Goal: Task Accomplishment & Management: Manage account settings

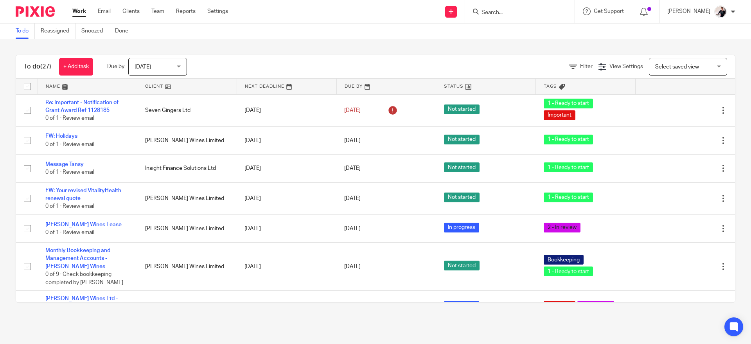
click at [163, 90] on link at bounding box center [186, 87] width 99 height 16
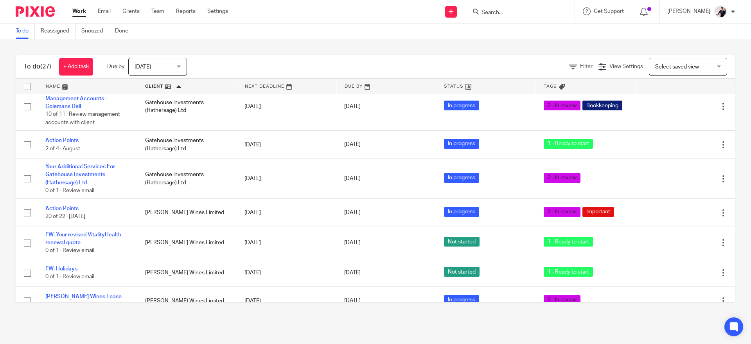
scroll to position [93, 0]
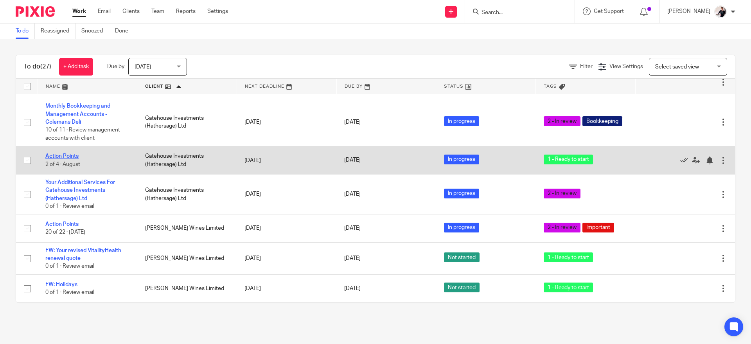
click at [71, 158] on link "Action Points" at bounding box center [61, 155] width 33 height 5
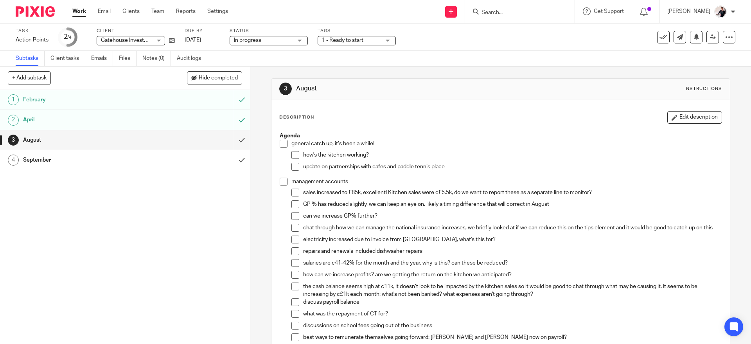
click at [691, 116] on button "Edit description" at bounding box center [694, 117] width 55 height 13
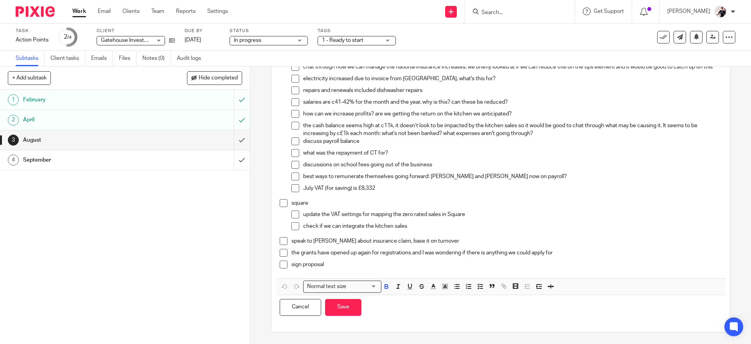
scroll to position [158, 0]
click at [421, 259] on div "the grants have opened up again for registrations and I was wondering if there …" at bounding box center [506, 255] width 430 height 12
click at [592, 257] on p "the grants have opened up again for registrations and I was wondering if there …" at bounding box center [506, 253] width 430 height 8
click at [362, 267] on p "sign proposal" at bounding box center [506, 264] width 430 height 8
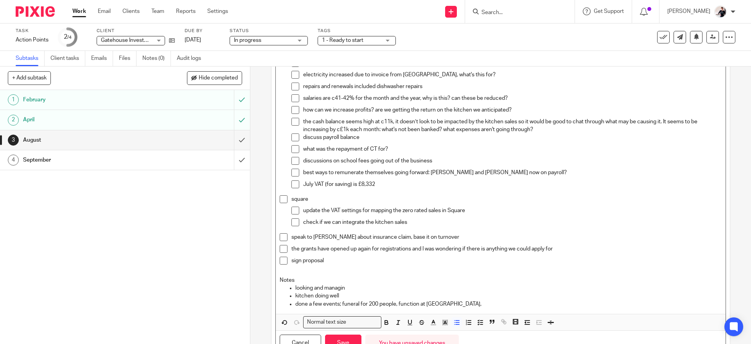
click at [323, 289] on p "looking and managin" at bounding box center [508, 288] width 426 height 8
click at [465, 308] on p "done a few events; funeral for 200 people, function at Paddle," at bounding box center [508, 304] width 426 height 8
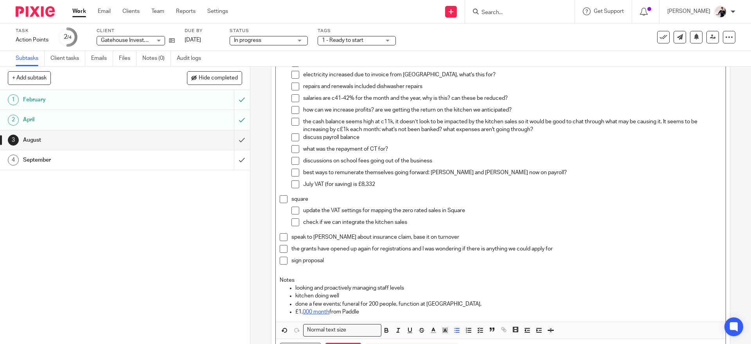
click at [327, 314] on link "000 month" at bounding box center [316, 311] width 27 height 5
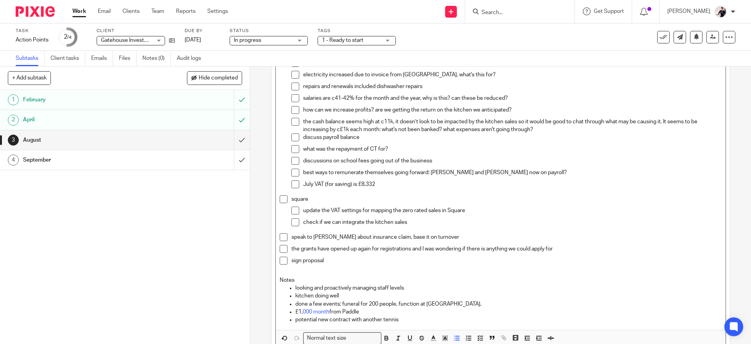
scroll to position [214, 0]
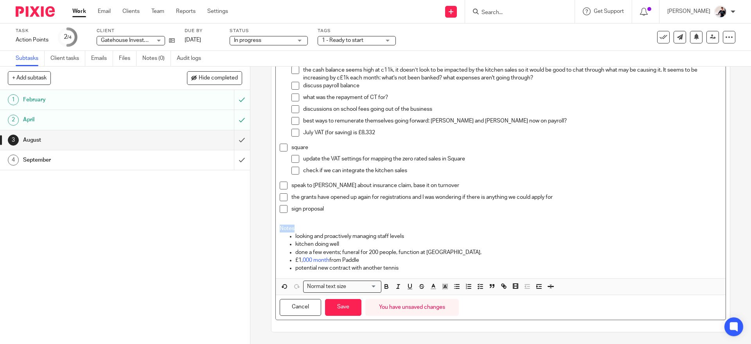
drag, startPoint x: 295, startPoint y: 226, endPoint x: 275, endPoint y: 229, distance: 20.6
click at [276, 229] on div "Agenda general catch up, it’s been a while! how's the kitchen working? update o…" at bounding box center [500, 95] width 449 height 366
click at [385, 285] on icon "button" at bounding box center [386, 286] width 7 height 7
click at [408, 267] on p "potential new contract with another tennis" at bounding box center [508, 268] width 426 height 8
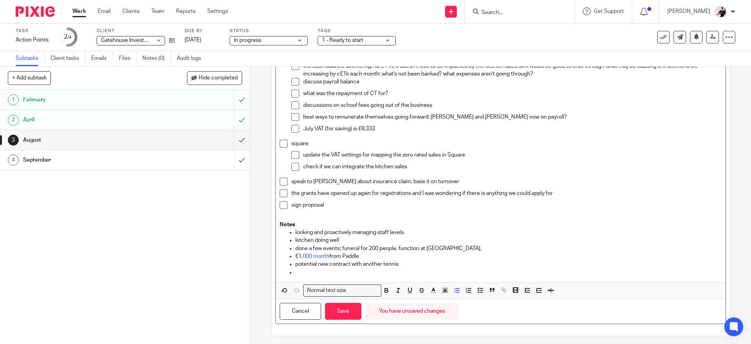
click at [328, 260] on p "£1, 000 month from Paddle" at bounding box center [508, 256] width 426 height 8
click at [345, 260] on p "£1,000 from Paddle" at bounding box center [508, 256] width 426 height 8
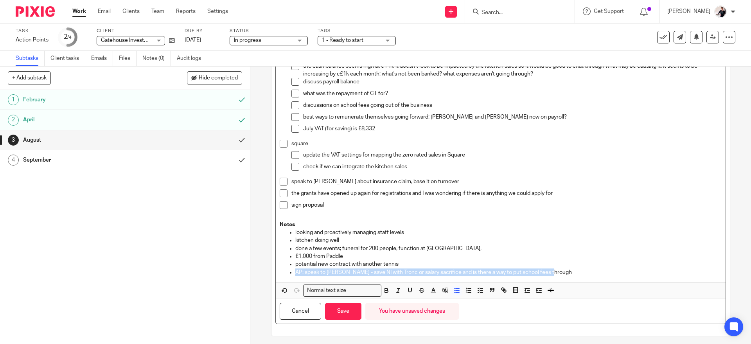
drag, startPoint x: 552, startPoint y: 277, endPoint x: 262, endPoint y: 285, distance: 290.7
click at [262, 285] on div "3 August Instructions Description Agenda general catch up, it’s been a while! h…" at bounding box center [500, 204] width 501 height 277
click at [430, 294] on icon "button" at bounding box center [433, 290] width 7 height 7
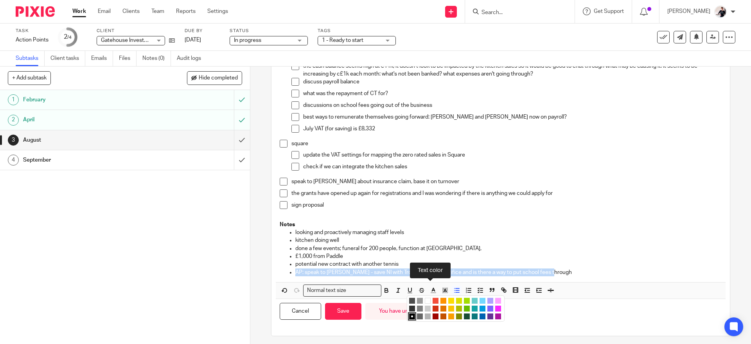
click at [495, 309] on li "color:#FA28FF" at bounding box center [498, 308] width 6 height 6
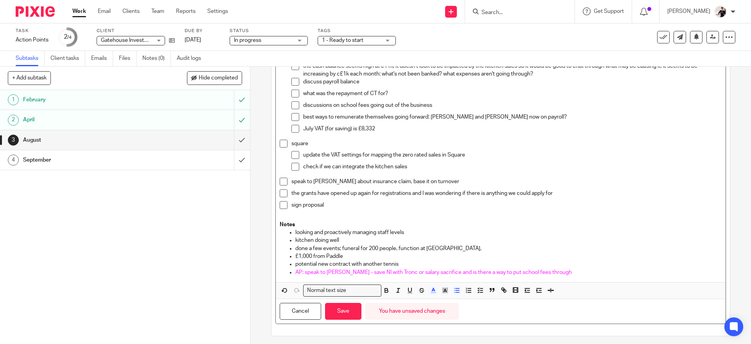
click at [560, 251] on p "done a few events; funeral for 200 people, function at Paddle," at bounding box center [508, 248] width 426 height 8
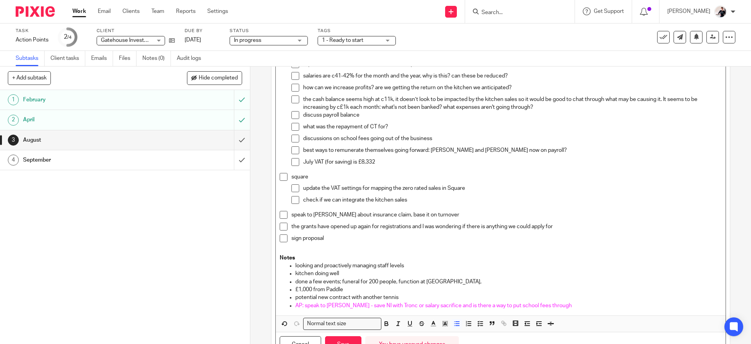
scroll to position [222, 0]
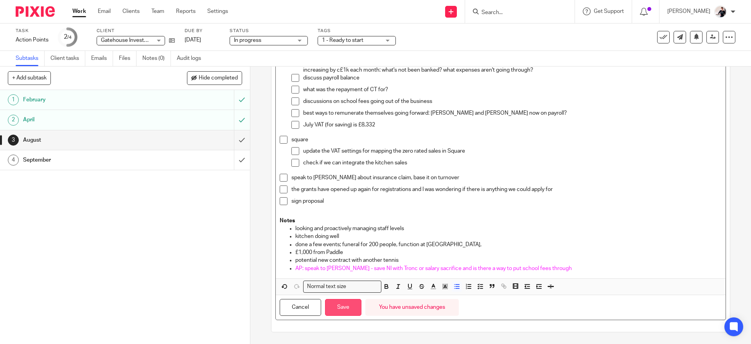
click at [347, 307] on button "Save" at bounding box center [343, 307] width 36 height 17
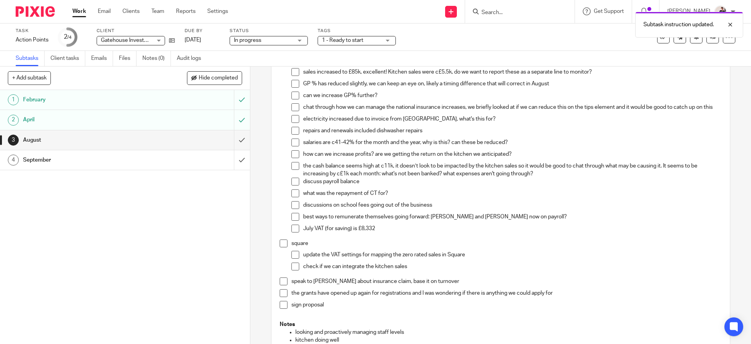
scroll to position [0, 0]
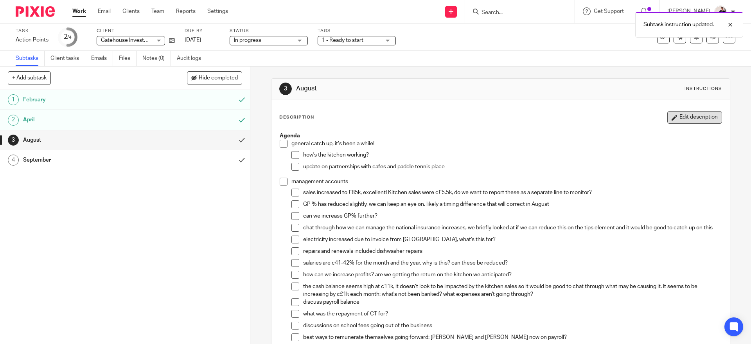
click at [696, 118] on button "Edit description" at bounding box center [694, 117] width 55 height 13
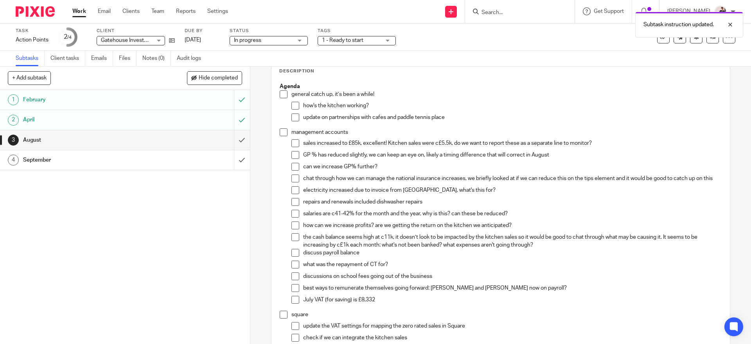
scroll to position [36, 0]
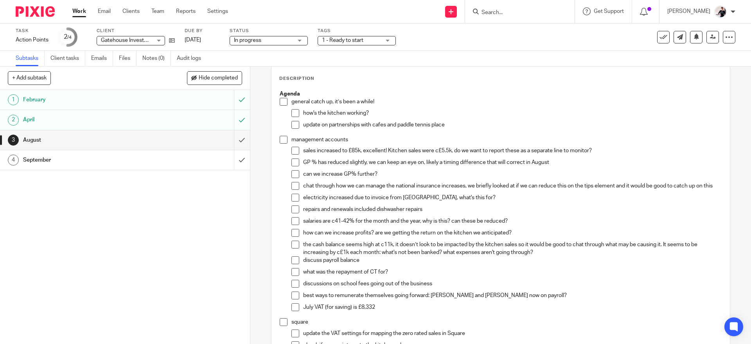
click at [296, 151] on span at bounding box center [295, 151] width 8 height 8
click at [296, 164] on span at bounding box center [295, 162] width 8 height 8
click at [297, 176] on li "can we increase GP% further?" at bounding box center [506, 176] width 430 height 12
click at [293, 111] on span at bounding box center [295, 113] width 8 height 8
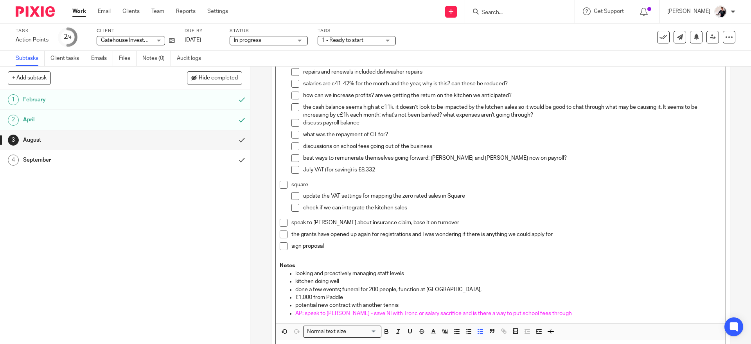
scroll to position [222, 0]
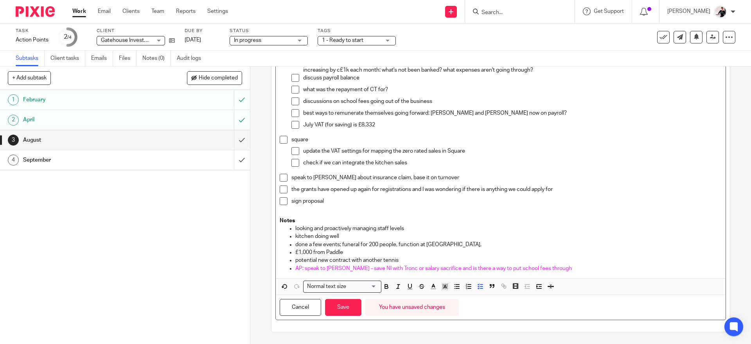
click at [567, 272] on div "Agenda general catch up, it’s been a while! how's the kitchen working? update o…" at bounding box center [500, 91] width 449 height 374
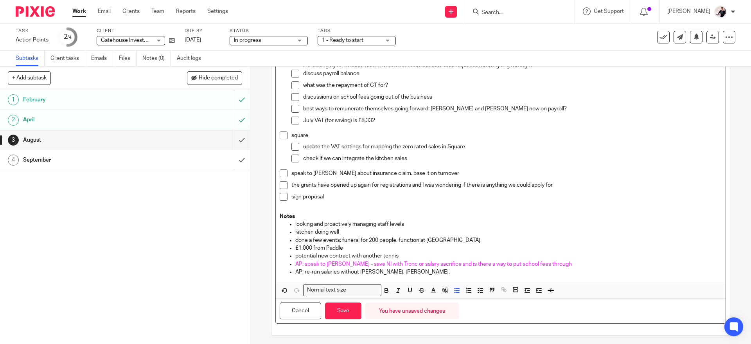
click at [424, 252] on p "£1,000 from Paddle" at bounding box center [508, 248] width 426 height 8
click at [410, 260] on p "potential new contract with another tennis" at bounding box center [508, 256] width 426 height 8
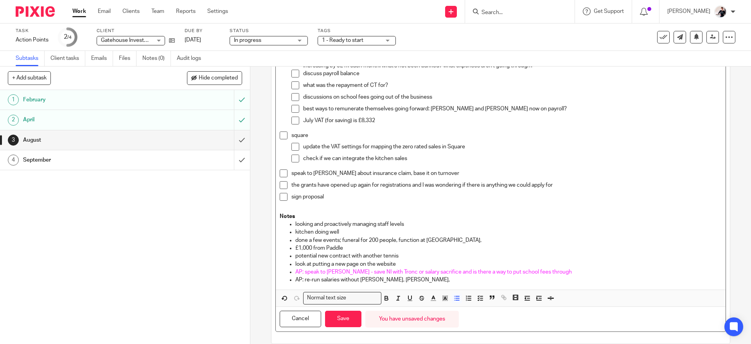
click at [397, 284] on p "AP: re-run salaries without Jim, Lizzie," at bounding box center [508, 280] width 426 height 8
click at [410, 268] on p "look at putting a new page on the website" at bounding box center [508, 264] width 426 height 8
click at [415, 289] on div "Agenda general catch up, it’s been a while! how's the kitchen working? update o…" at bounding box center [500, 94] width 449 height 390
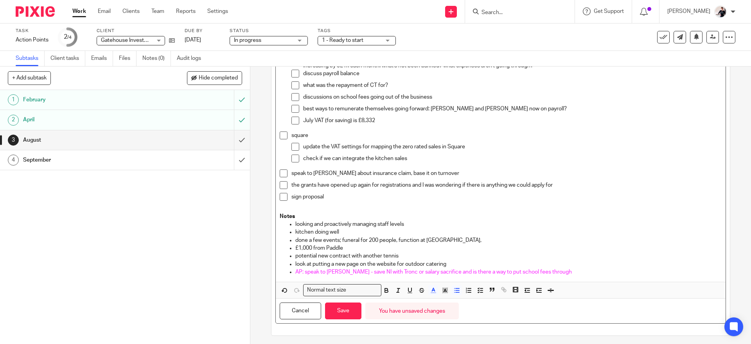
click at [460, 268] on p "look at putting a new page on the website for outdoor catering" at bounding box center [508, 264] width 426 height 8
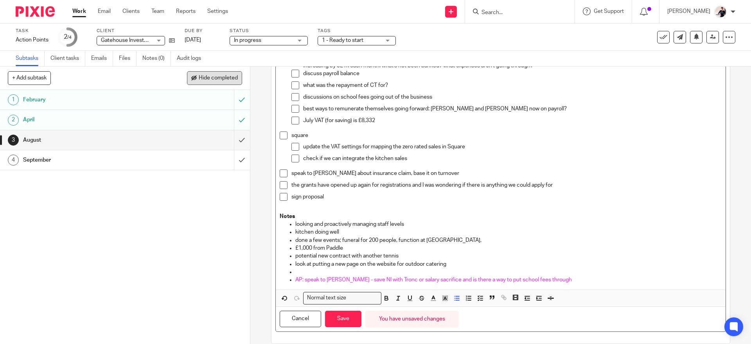
click at [213, 76] on span "Hide completed" at bounding box center [218, 78] width 39 height 6
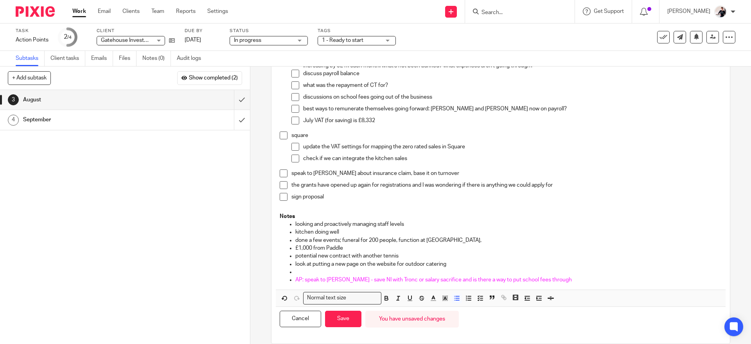
click at [361, 276] on p at bounding box center [508, 272] width 426 height 8
click at [471, 268] on p "look at putting a new page on the website for outdoor catering" at bounding box center [508, 264] width 426 height 8
click at [375, 268] on p "look at putting a new page on the website for outdoor catering" at bounding box center [508, 264] width 426 height 8
click at [521, 280] on p "AP: speak to Natalie - save NI with Tronc or salary sacrifice and is there a wa…" at bounding box center [508, 280] width 426 height 8
click at [571, 288] on div "Agenda general catch up, it’s been a while! how's the kitchen working? update o…" at bounding box center [500, 94] width 449 height 390
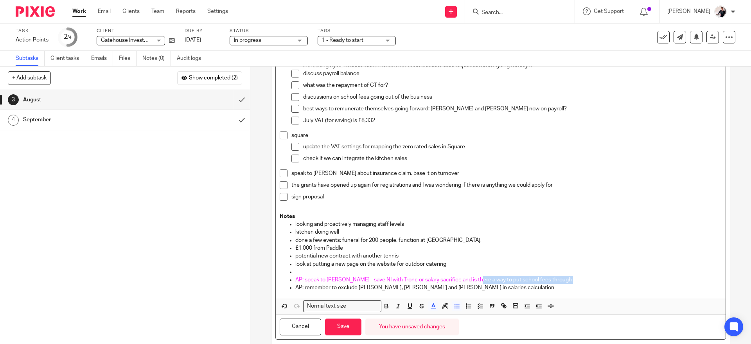
drag, startPoint x: 471, startPoint y: 287, endPoint x: 269, endPoint y: 298, distance: 201.7
click at [271, 298] on div "Description Agenda general catch up, it’s been a while! how's the kitchen worki…" at bounding box center [500, 114] width 458 height 474
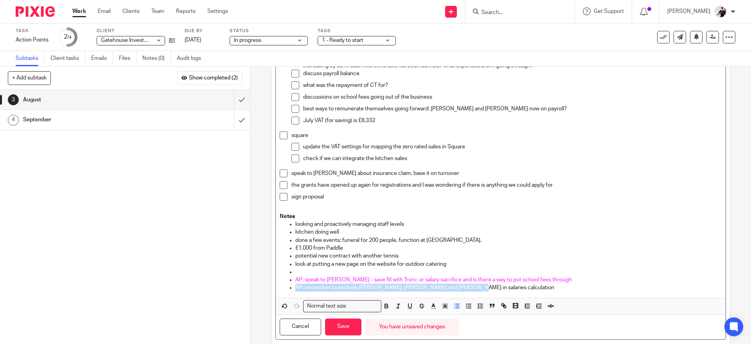
drag, startPoint x: 459, startPoint y: 292, endPoint x: 276, endPoint y: 298, distance: 183.2
click at [276, 298] on div "Agenda general catch up, it’s been a while! how's the kitchen working? update o…" at bounding box center [500, 98] width 449 height 398
click at [432, 306] on line "button" at bounding box center [433, 306] width 2 height 0
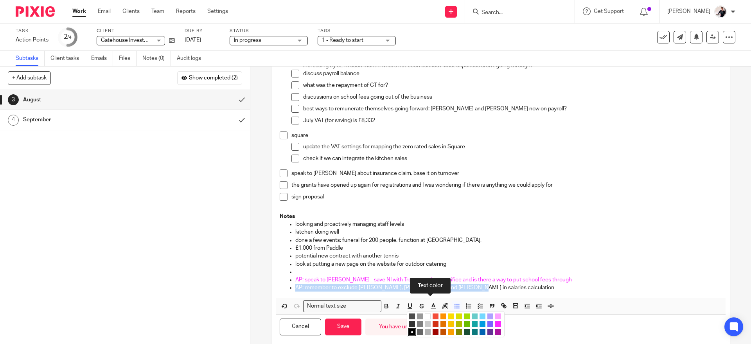
click at [496, 327] on li "color:#FA28FF" at bounding box center [498, 324] width 6 height 6
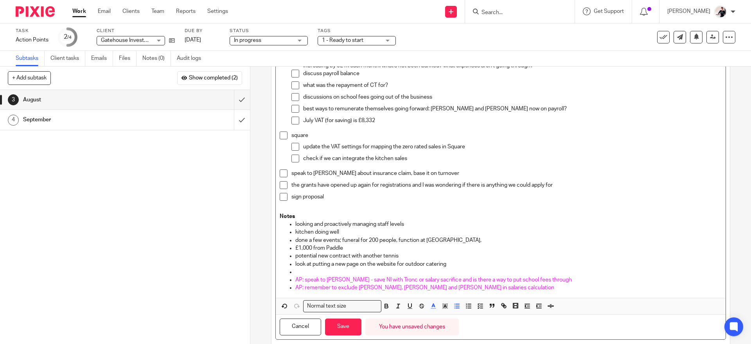
click at [528, 291] on p "AP: remember to exclude Jim, Steph and Bob in salaries calculation" at bounding box center [508, 288] width 426 height 8
click at [575, 290] on p "AP: remember to exclude Jim, Steph and Bob in salaries calculation" at bounding box center [508, 288] width 426 height 8
click at [384, 233] on p "kitchen doing well" at bounding box center [508, 232] width 426 height 8
click at [384, 276] on p at bounding box center [508, 272] width 426 height 8
click at [453, 272] on p at bounding box center [508, 272] width 426 height 8
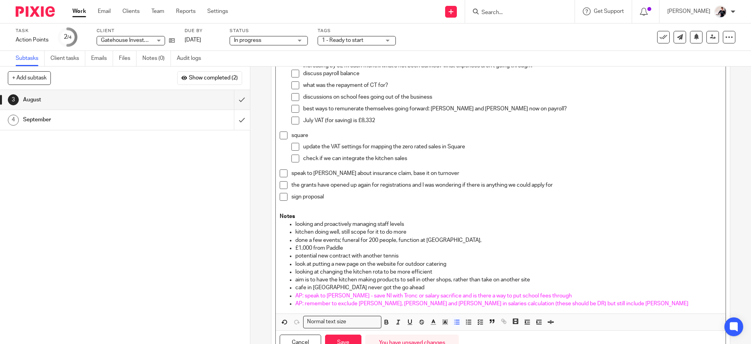
scroll to position [262, 0]
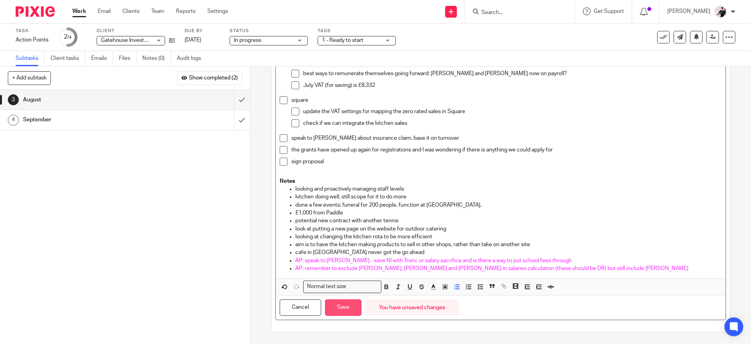
click at [349, 308] on button "Save" at bounding box center [343, 307] width 36 height 17
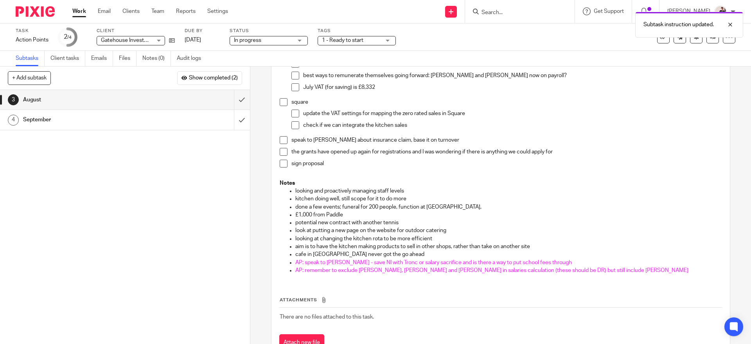
scroll to position [268, 0]
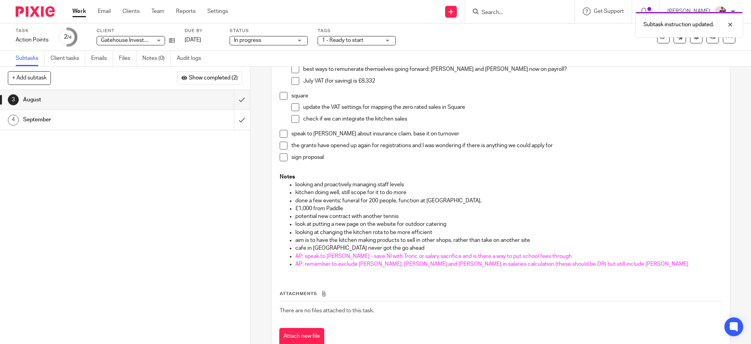
click at [579, 268] on p "AP: remember to exclude Jim, Steph and Bob in salaries calculation (these shoul…" at bounding box center [508, 264] width 426 height 8
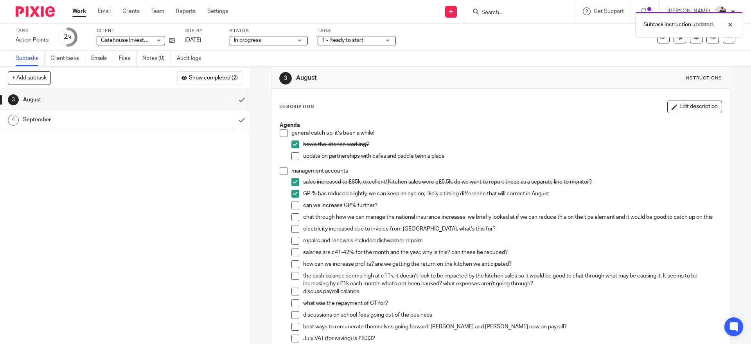
scroll to position [0, 0]
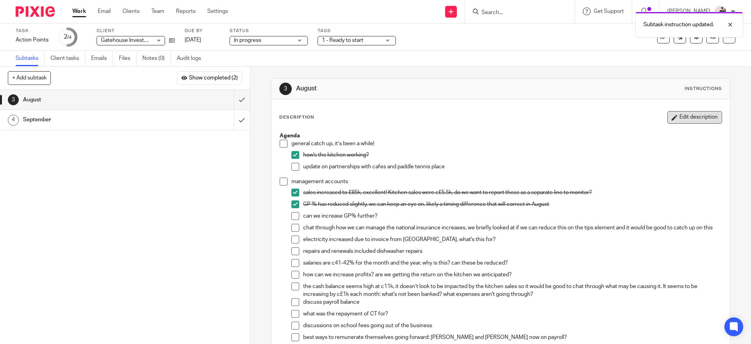
click at [685, 116] on button "Edit description" at bounding box center [694, 117] width 55 height 13
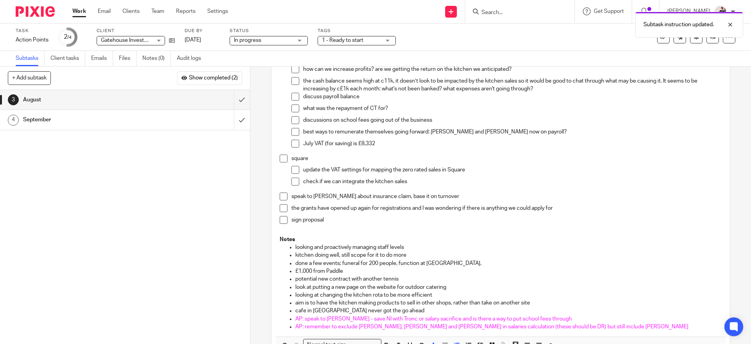
scroll to position [262, 0]
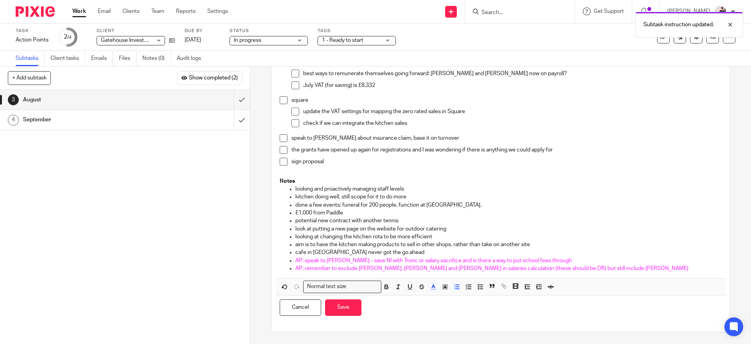
click at [598, 265] on p "AP: remember to exclude Jim, Steph and Bob in salaries calculation (these shoul…" at bounding box center [508, 268] width 426 height 8
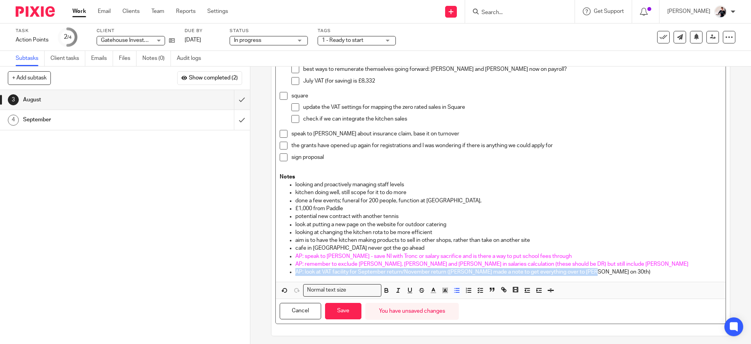
drag, startPoint x: 586, startPoint y: 277, endPoint x: 287, endPoint y: 273, distance: 299.2
click at [295, 273] on li "AP: look at VAT facility for September return/November return (Jim made a note …" at bounding box center [508, 272] width 426 height 8
click at [432, 291] on polyline "button" at bounding box center [433, 289] width 3 height 3
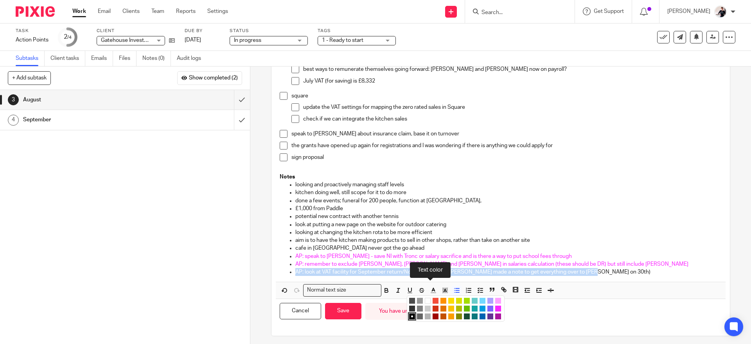
click at [497, 311] on li "color:#FA28FF" at bounding box center [498, 308] width 6 height 6
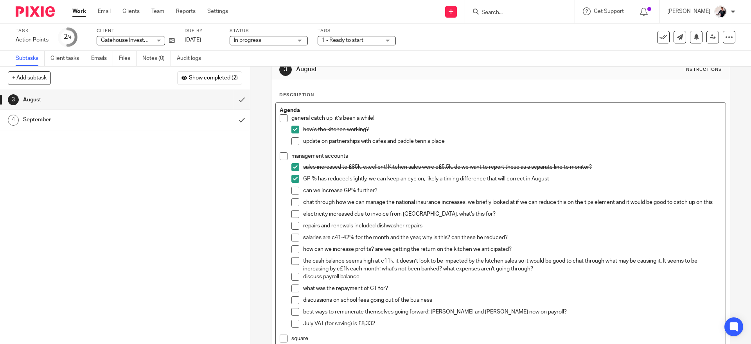
scroll to position [19, 0]
click at [292, 144] on span at bounding box center [295, 142] width 8 height 8
click at [281, 118] on span at bounding box center [284, 119] width 8 height 8
click at [295, 192] on span at bounding box center [295, 191] width 8 height 8
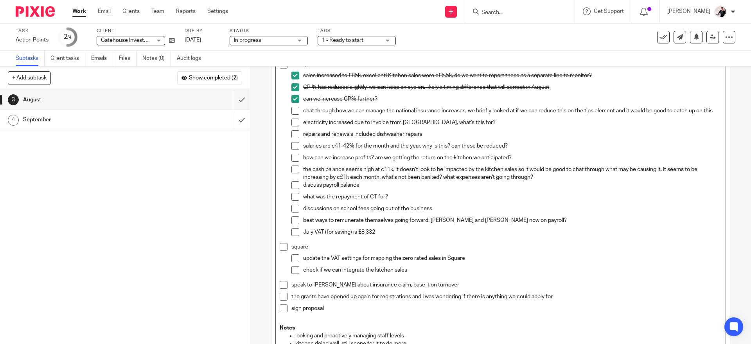
scroll to position [83, 0]
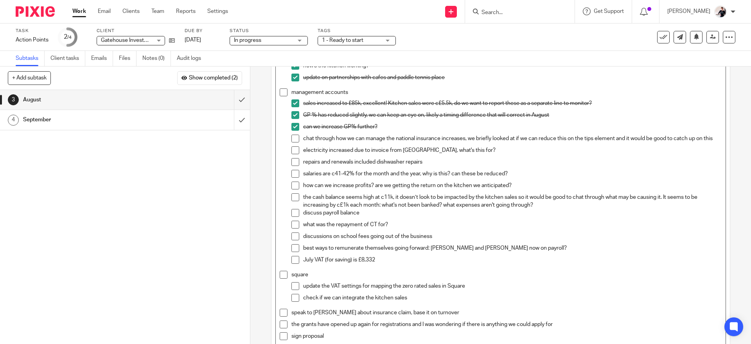
click at [296, 138] on li "chat through how we can manage the national insurance increases, we briefly loo…" at bounding box center [506, 141] width 430 height 12
click at [291, 138] on span at bounding box center [295, 139] width 8 height 8
click at [293, 154] on span at bounding box center [295, 150] width 8 height 8
click at [292, 166] on span at bounding box center [295, 162] width 8 height 8
click at [292, 176] on span at bounding box center [295, 174] width 8 height 8
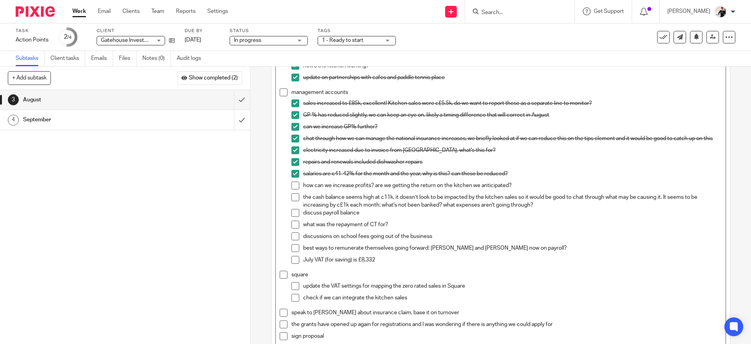
click at [295, 189] on span at bounding box center [295, 185] width 8 height 8
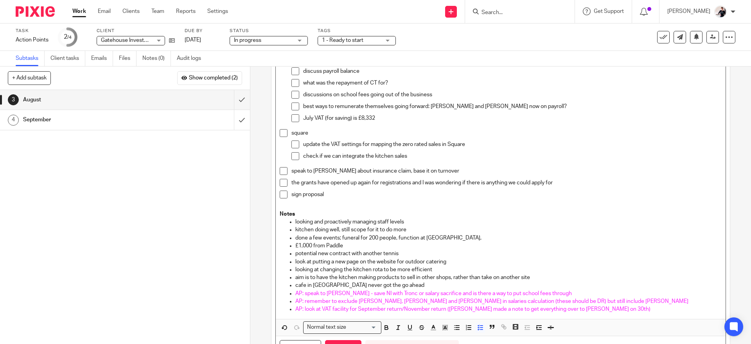
scroll to position [269, 0]
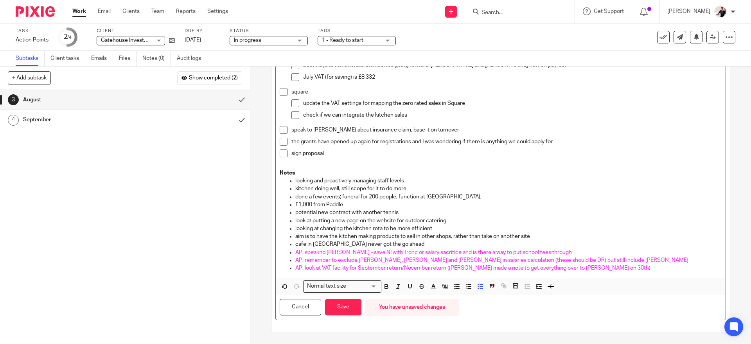
click at [605, 273] on div "Agenda general catch up, it’s been a while! how's the kitchen working? update o…" at bounding box center [500, 67] width 449 height 422
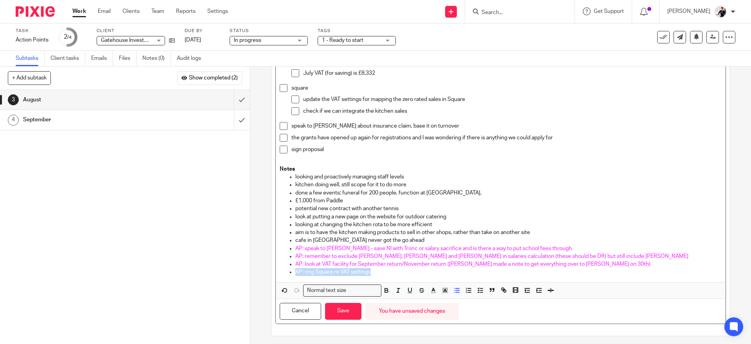
drag, startPoint x: 376, startPoint y: 280, endPoint x: 276, endPoint y: 275, distance: 99.8
click at [276, 275] on div "Agenda general catch up, it’s been a while! how's the kitchen working? update o…" at bounding box center [500, 67] width 449 height 430
click at [431, 293] on line "button" at bounding box center [433, 293] width 5 height 0
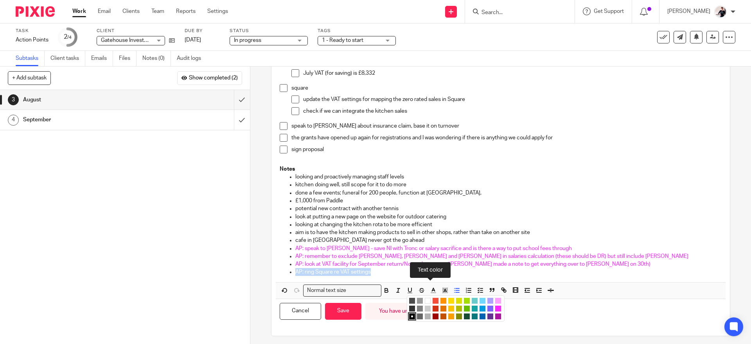
click at [496, 311] on li "color:#FA28FF" at bounding box center [498, 308] width 6 height 6
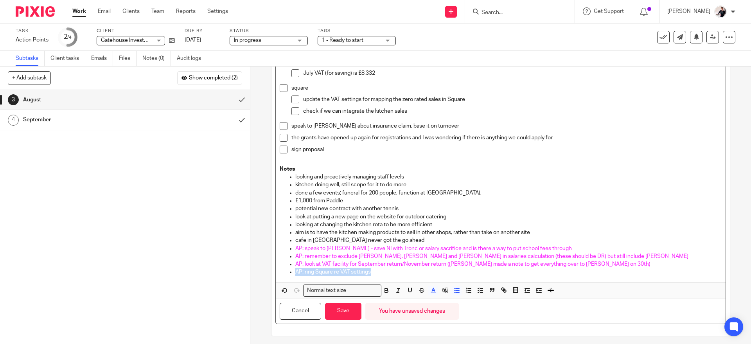
click at [518, 276] on p "AP: ring Square re VAT settings" at bounding box center [508, 272] width 426 height 8
click at [643, 276] on p "AP: ring Square re VAT settings" at bounding box center [508, 272] width 426 height 8
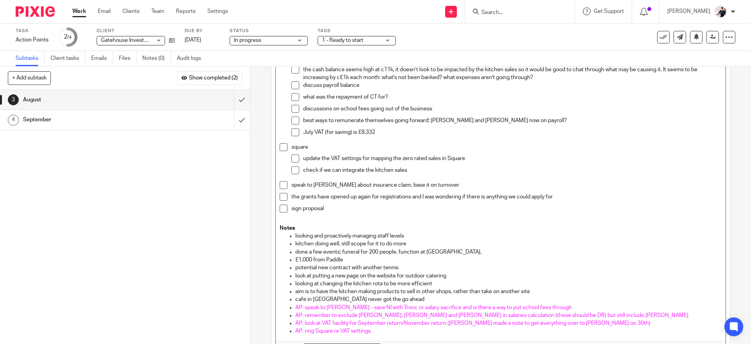
scroll to position [212, 0]
click at [291, 159] on span at bounding box center [295, 157] width 8 height 8
click at [291, 161] on span at bounding box center [295, 157] width 8 height 8
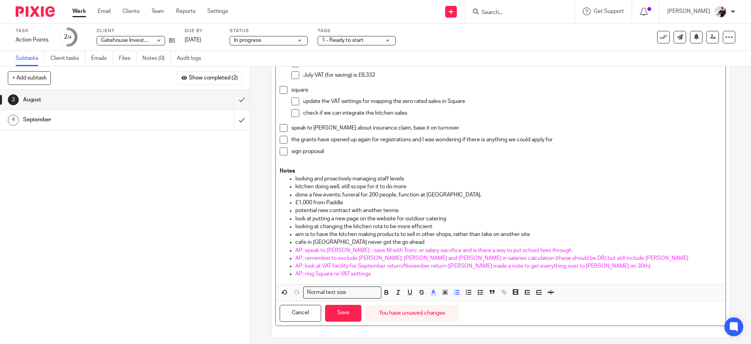
scroll to position [272, 0]
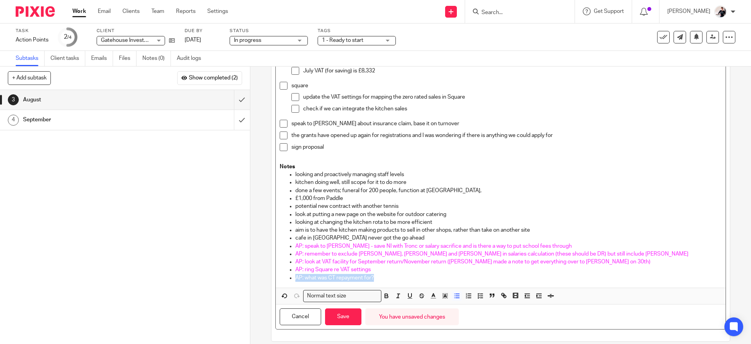
drag, startPoint x: 384, startPoint y: 282, endPoint x: 279, endPoint y: 288, distance: 105.4
click at [279, 287] on div "Agenda general catch up, it’s been a while! how's the kitchen working? update o…" at bounding box center [500, 69] width 449 height 438
click at [432, 296] on line "button" at bounding box center [433, 296] width 2 height 0
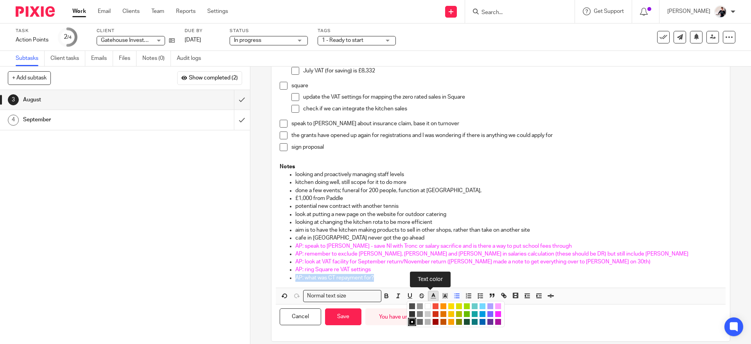
scroll to position [267, 0]
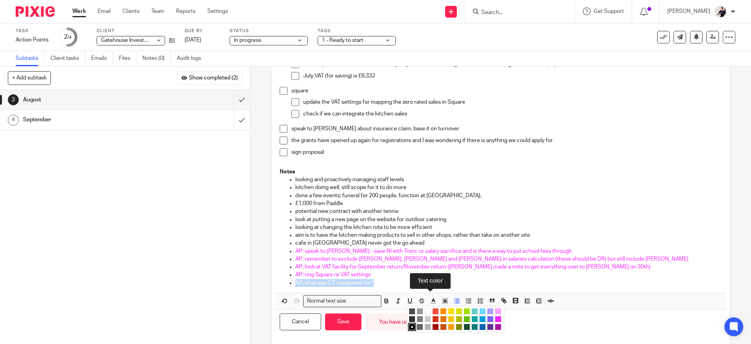
click at [496, 322] on li "color:#FA28FF" at bounding box center [498, 319] width 6 height 6
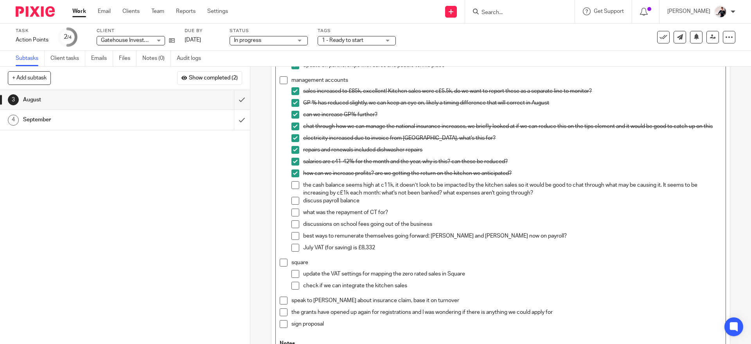
scroll to position [94, 0]
click at [293, 241] on span at bounding box center [295, 237] width 8 height 8
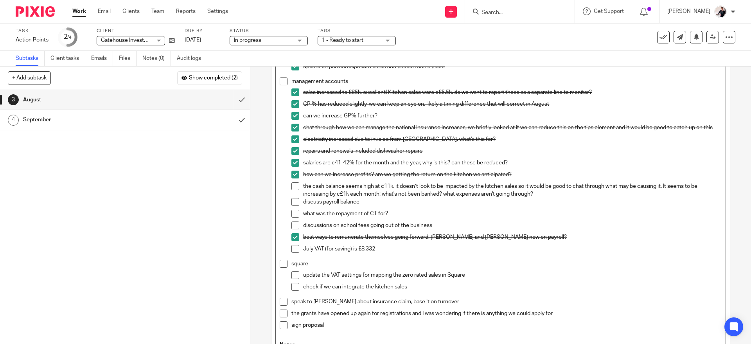
click at [294, 229] on span at bounding box center [295, 225] width 8 height 8
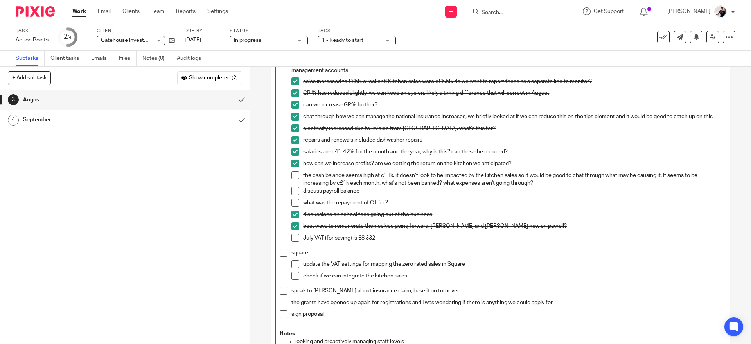
scroll to position [106, 0]
click at [294, 202] on span at bounding box center [295, 202] width 8 height 8
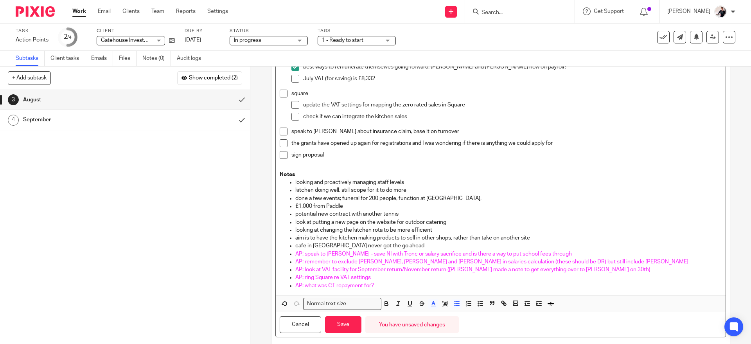
scroll to position [265, 0]
click at [390, 293] on div "Agenda general catch up, it’s been a while! how's the kitchen working? update o…" at bounding box center [500, 75] width 449 height 438
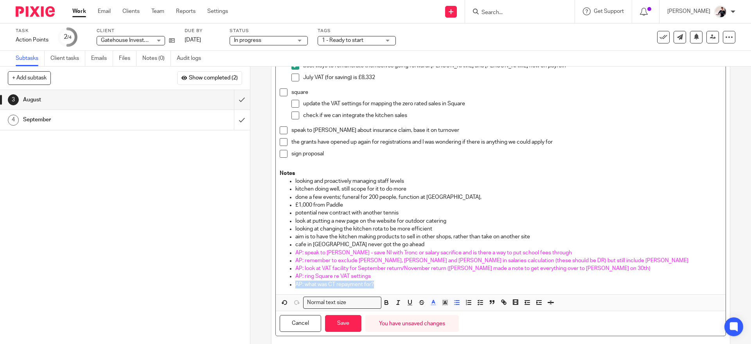
click at [479, 162] on div "sign proposal" at bounding box center [506, 156] width 430 height 12
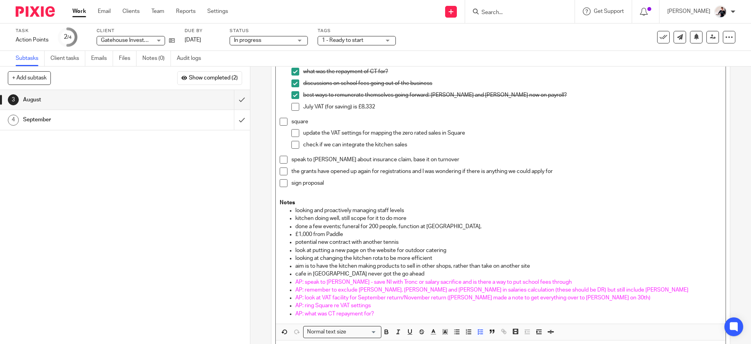
scroll to position [219, 0]
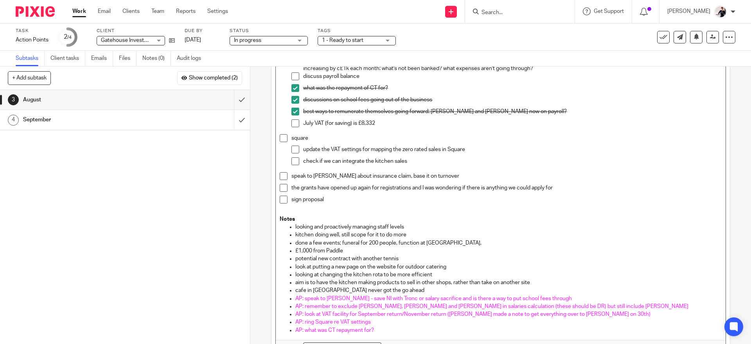
click at [291, 165] on span at bounding box center [295, 161] width 8 height 8
click at [293, 153] on span at bounding box center [295, 149] width 8 height 8
click at [280, 140] on span at bounding box center [284, 138] width 8 height 8
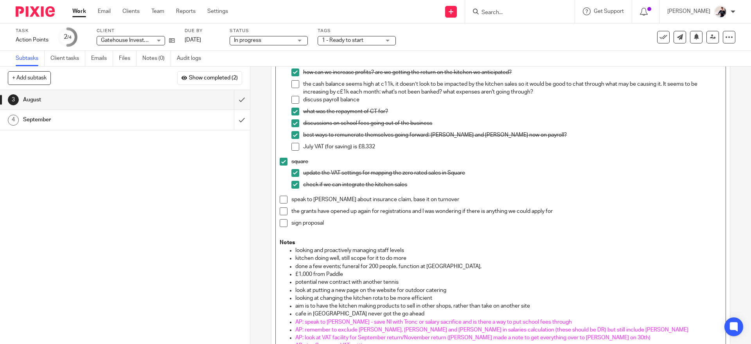
scroll to position [286, 0]
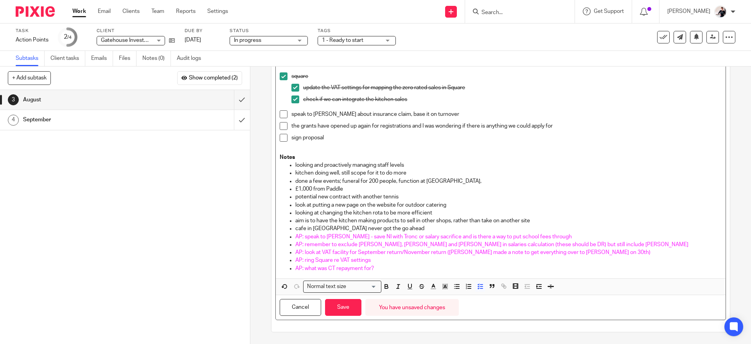
click at [405, 274] on div "Agenda general catch up, it’s been a while! how's the kitchen working? update o…" at bounding box center [500, 59] width 449 height 438
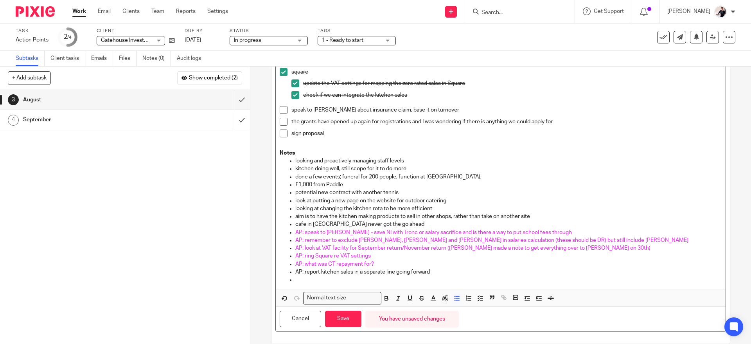
click at [390, 227] on p "cafe in Baslow never got the go ahead" at bounding box center [508, 224] width 426 height 8
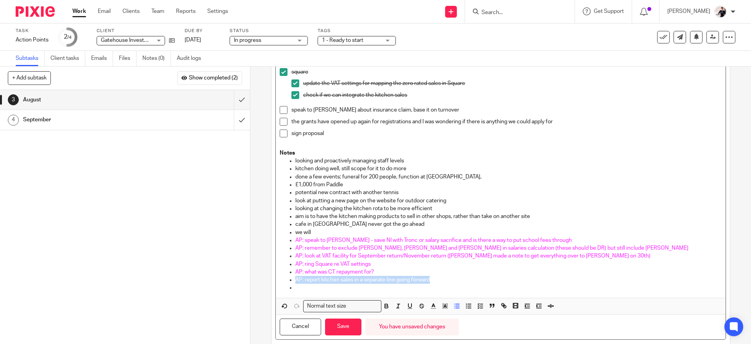
drag, startPoint x: 433, startPoint y: 284, endPoint x: 270, endPoint y: 287, distance: 163.1
click at [271, 287] on div "Description Agenda general catch up, it’s been a while! how's the kitchen worki…" at bounding box center [500, 82] width 458 height 537
click at [430, 309] on icon "button" at bounding box center [433, 305] width 7 height 7
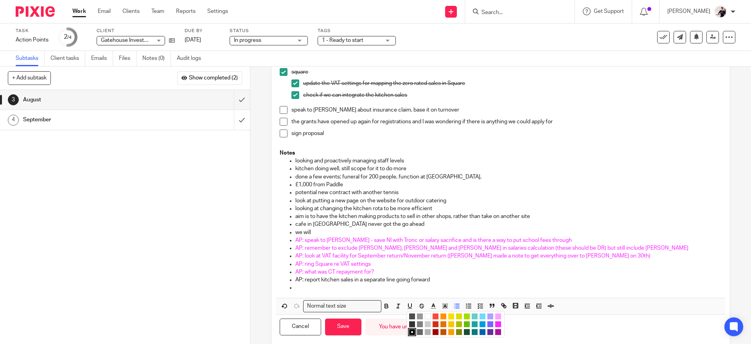
click at [496, 327] on li "color:#FA28FF" at bounding box center [498, 324] width 6 height 6
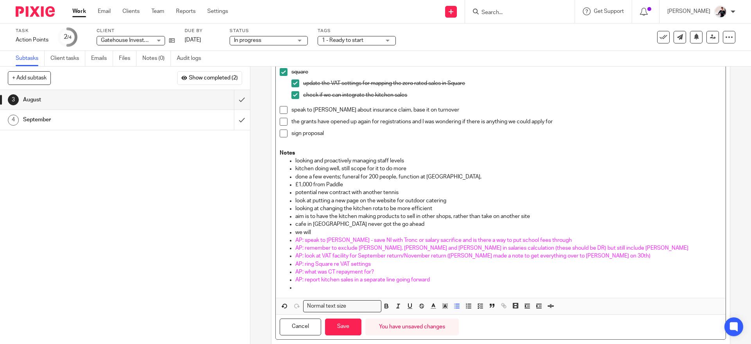
click at [382, 235] on p "we will" at bounding box center [508, 232] width 426 height 8
click at [376, 291] on p at bounding box center [508, 288] width 426 height 8
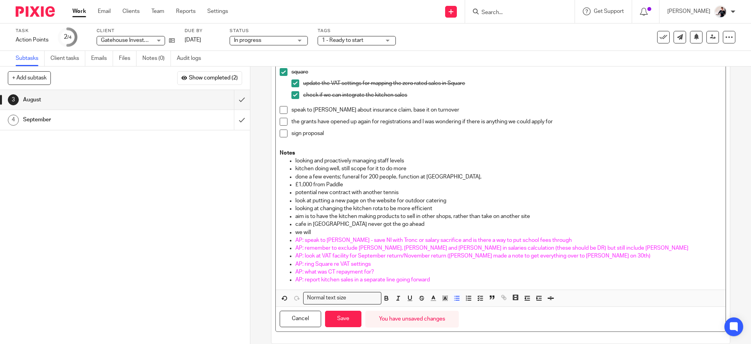
click at [357, 235] on p "we will" at bounding box center [508, 232] width 426 height 8
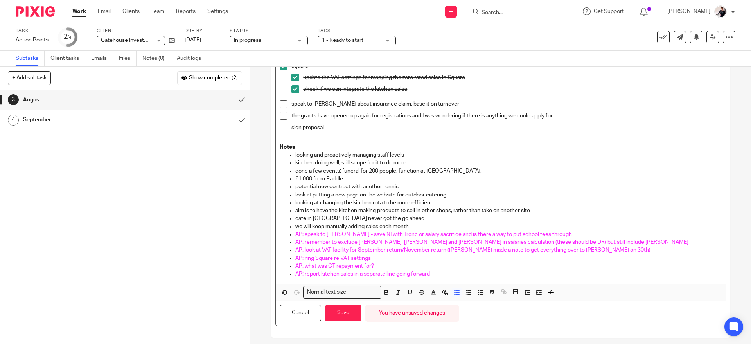
scroll to position [301, 0]
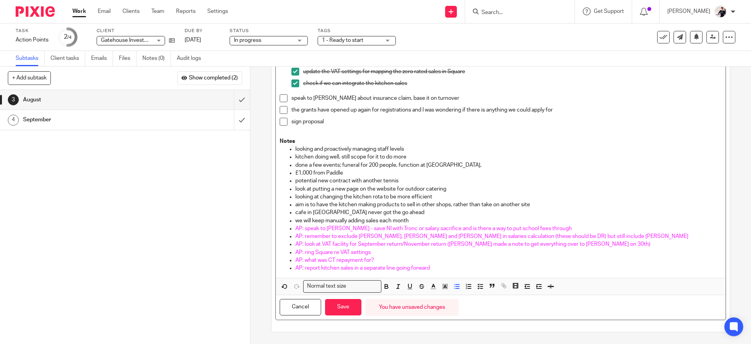
click at [451, 271] on p "AP: report kitchen sales in a separate line going forward" at bounding box center [508, 268] width 426 height 8
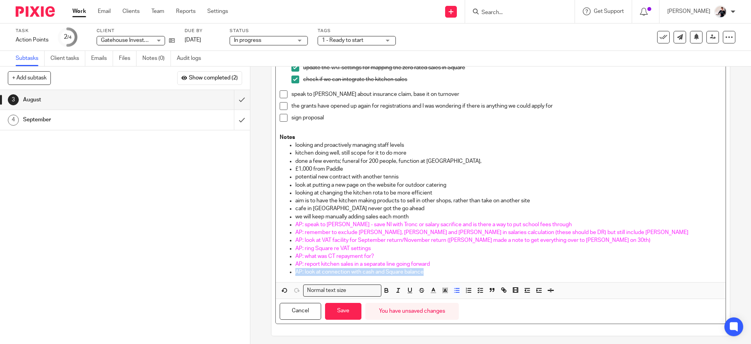
drag, startPoint x: 435, startPoint y: 276, endPoint x: 280, endPoint y: 274, distance: 154.5
click at [280, 274] on ul "looking and proactively managing staff levels kitchen doing well, still scope f…" at bounding box center [501, 208] width 442 height 135
click at [430, 292] on icon "button" at bounding box center [433, 290] width 7 height 7
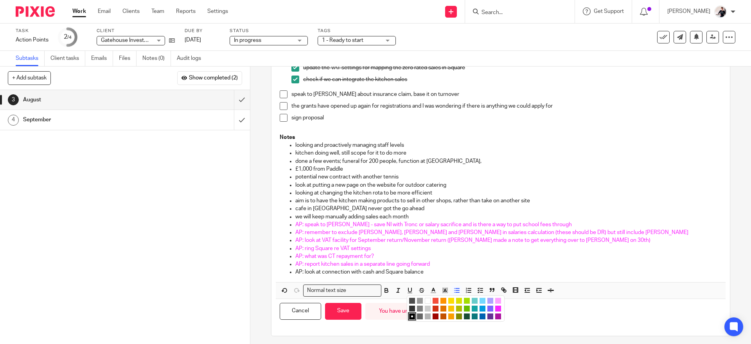
click at [496, 311] on li "color:#FA28FF" at bounding box center [498, 308] width 6 height 6
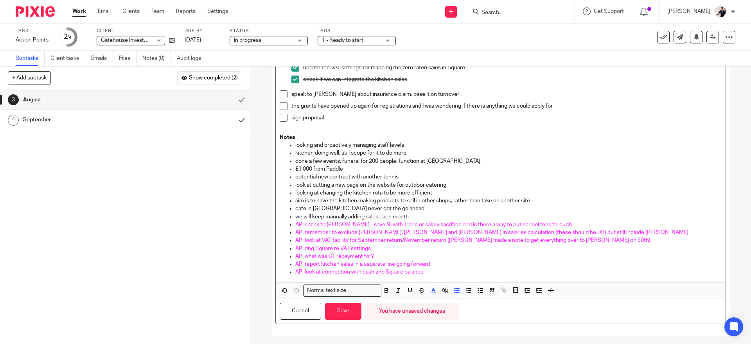
click at [501, 226] on span "AP: speak to Natalie - save NI with Tronc or salary sacrifice and is there a wa…" at bounding box center [433, 224] width 277 height 5
click at [464, 282] on div "Agenda general catch up, it’s been a while! how's the kitchen working? update o…" at bounding box center [500, 51] width 449 height 462
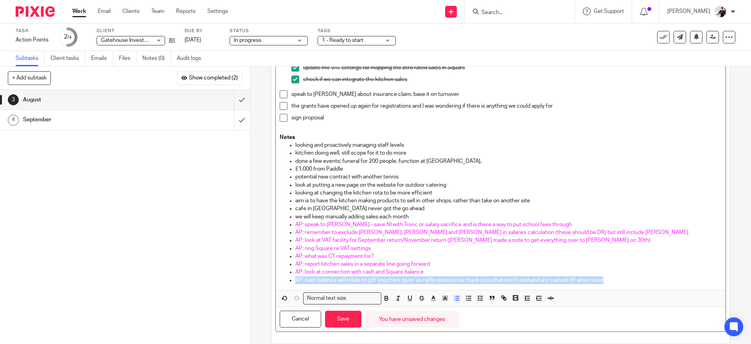
drag, startPoint x: 611, startPoint y: 283, endPoint x: 293, endPoint y: 297, distance: 318.7
click at [293, 297] on div "Agenda general catch up, it’s been a while! how's the kitchen working? update o…" at bounding box center [500, 63] width 449 height 486
click at [430, 302] on icon "button" at bounding box center [433, 298] width 7 height 7
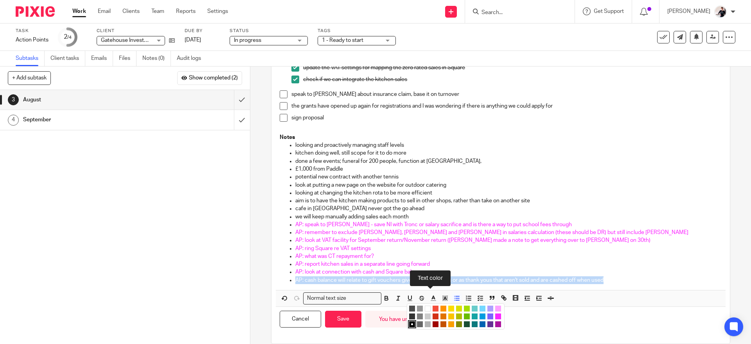
click at [496, 327] on li "color:#AB149E" at bounding box center [498, 324] width 6 height 6
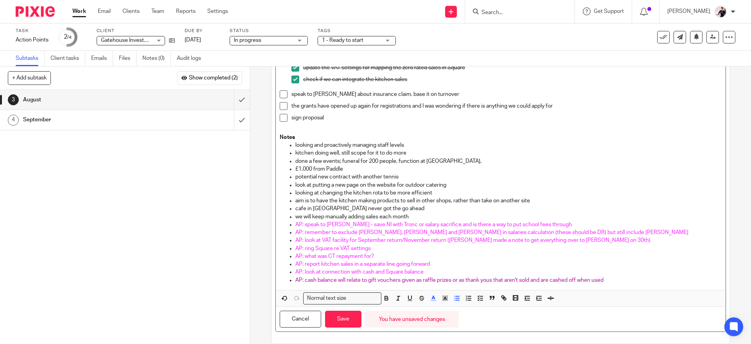
click at [559, 205] on p "aim is to have the kitchen making products to sell in other shops, rather than …" at bounding box center [508, 201] width 426 height 8
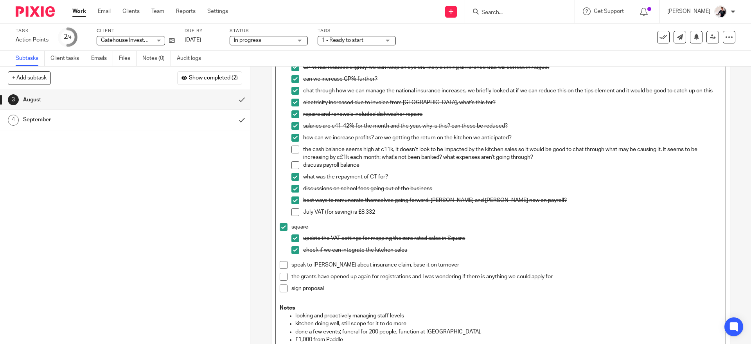
scroll to position [129, 0]
click at [293, 154] on span at bounding box center [295, 151] width 8 height 8
click at [296, 168] on span at bounding box center [295, 166] width 8 height 8
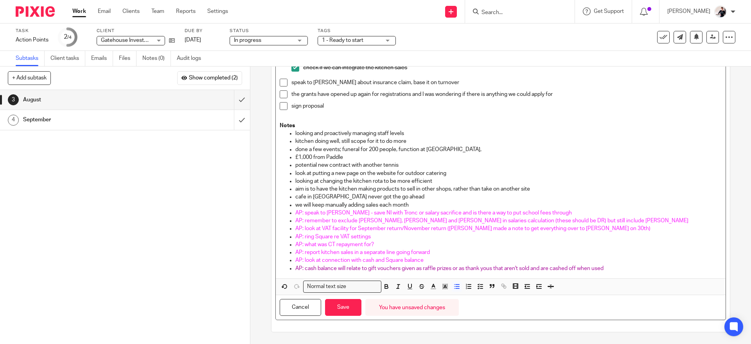
scroll to position [317, 0]
click at [627, 268] on p "AP: cash balance will relate to gift vouchers given as raffle prizes or as than…" at bounding box center [508, 268] width 426 height 8
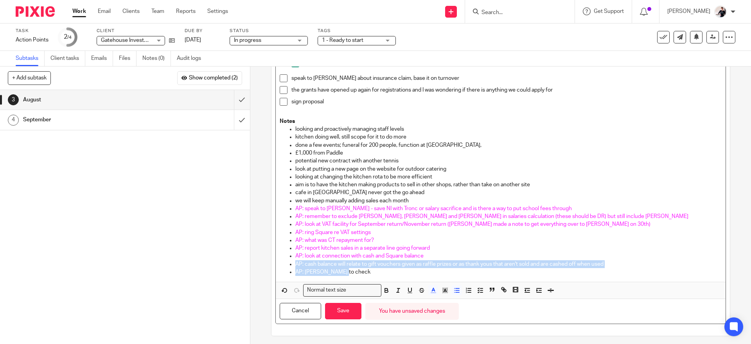
drag, startPoint x: 341, startPoint y: 277, endPoint x: 271, endPoint y: 268, distance: 70.6
click at [271, 268] on div "Description Agenda general catch up, it’s been a while! how's the kitchen worki…" at bounding box center [500, 58] width 458 height 553
click at [430, 293] on icon "button" at bounding box center [433, 290] width 7 height 7
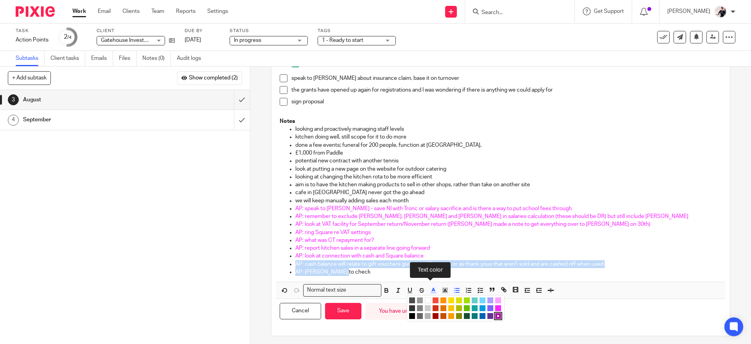
click at [497, 311] on li "color:#FA28FF" at bounding box center [498, 308] width 6 height 6
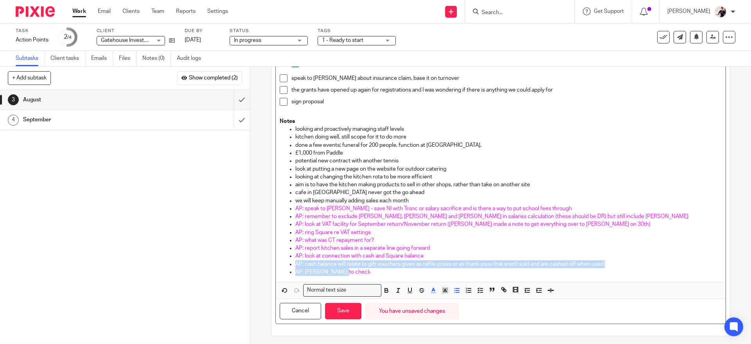
click at [451, 276] on p "AP: Vicki to check" at bounding box center [508, 272] width 426 height 8
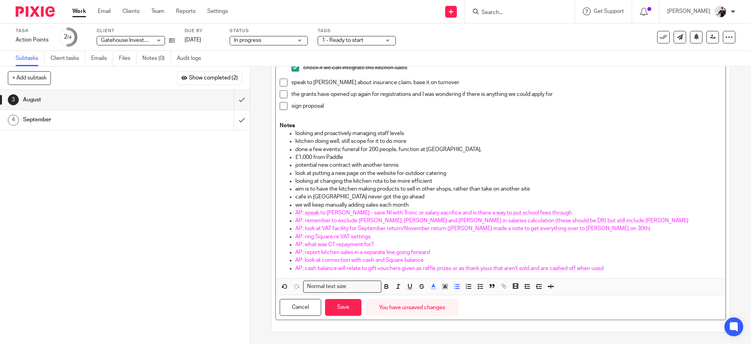
click at [633, 277] on div "Agenda general catch up, it’s been a while! how's the kitchen working? update o…" at bounding box center [500, 43] width 449 height 469
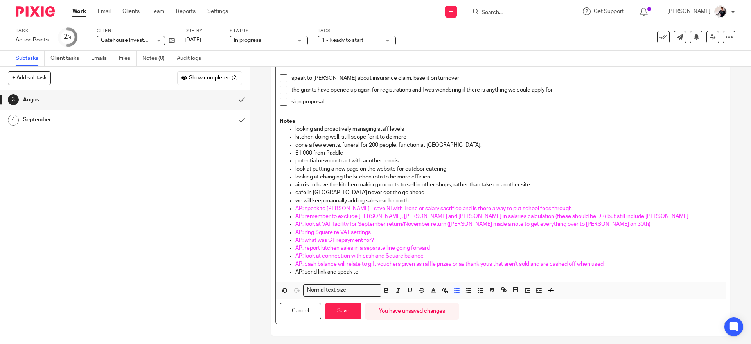
drag, startPoint x: 368, startPoint y: 277, endPoint x: 243, endPoint y: 277, distance: 125.2
click at [243, 277] on div "+ Add subtask Show completed (2) Cancel + Add 1 February 2 April 3 August 4 Sep…" at bounding box center [375, 204] width 751 height 277
click at [432, 291] on polyline "button" at bounding box center [433, 289] width 3 height 3
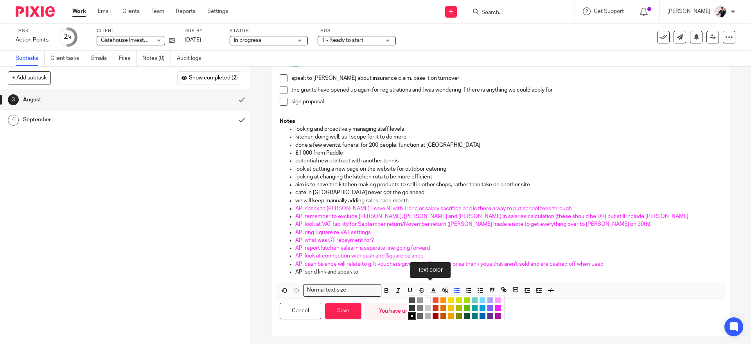
click at [495, 311] on li "color:#FA28FF" at bounding box center [498, 308] width 6 height 6
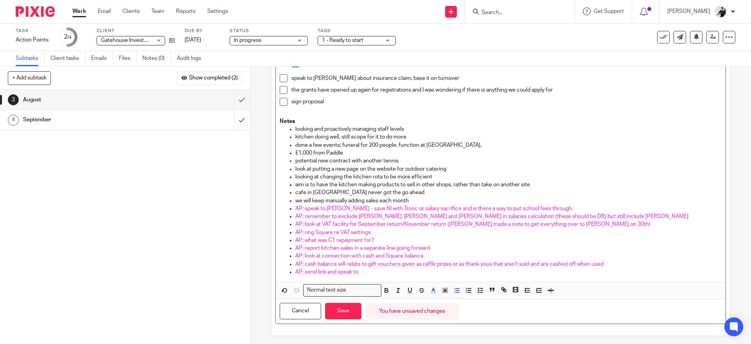
click at [386, 276] on p "AP: send link and speak to" at bounding box center [508, 272] width 426 height 8
click at [442, 281] on div "Agenda general catch up, it’s been a while! how's the kitchen working? update o…" at bounding box center [500, 42] width 449 height 477
click at [423, 275] on span "AP: send link and speak to DDD on grant: equipment is in High Peak" at bounding box center [391, 271] width 192 height 5
click at [474, 276] on p "AP: send link and speak to DDD on grant: equipment is in High Peak" at bounding box center [508, 272] width 426 height 8
click at [370, 275] on span "AP: send link and speak to DDD on grant: equipment is in High Peak, business is…" at bounding box center [413, 271] width 236 height 5
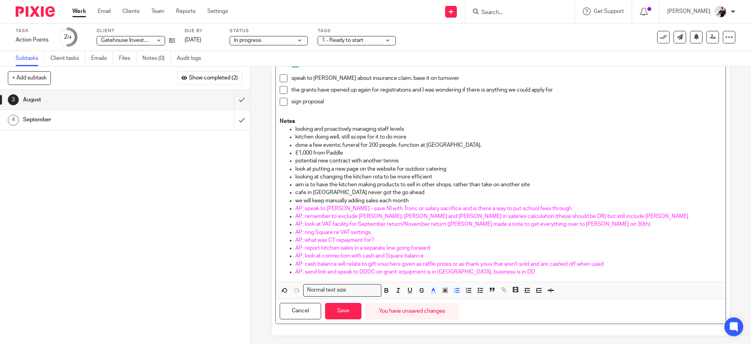
click at [281, 82] on span at bounding box center [284, 78] width 8 height 8
click at [280, 82] on span at bounding box center [284, 78] width 8 height 8
click at [281, 92] on span at bounding box center [284, 90] width 8 height 8
click at [276, 81] on div "Agenda general catch up, it’s been a while! how's the kitchen working? update o…" at bounding box center [500, 42] width 449 height 477
click at [280, 74] on li "square update the VAT settings for mapping the zero rated sales in Square check…" at bounding box center [501, 55] width 442 height 38
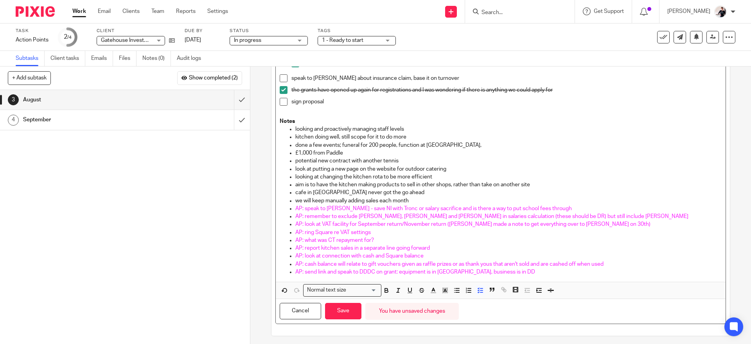
click at [280, 79] on span at bounding box center [284, 78] width 8 height 8
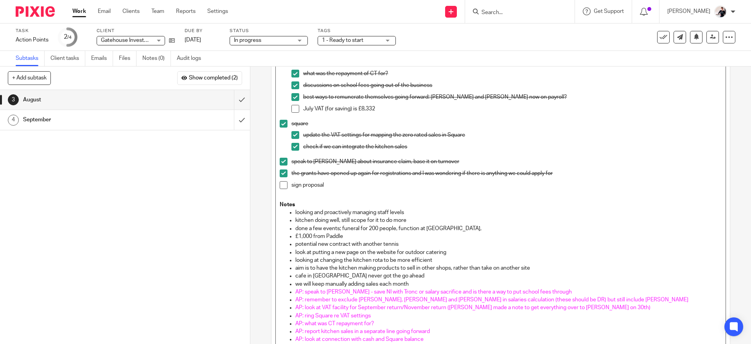
scroll to position [194, 0]
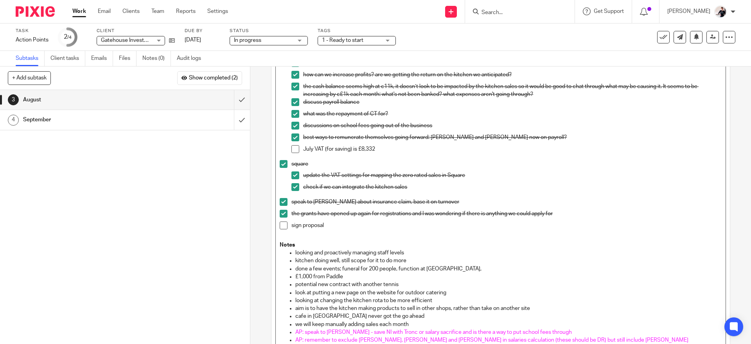
click at [286, 151] on li "management accounts sales increased to £85k, excellent! Kitchen sales were c£5.…" at bounding box center [501, 69] width 442 height 183
click at [295, 153] on span at bounding box center [295, 149] width 8 height 8
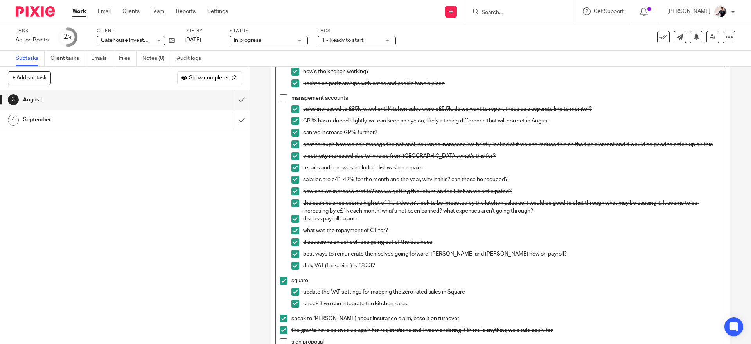
scroll to position [0, 0]
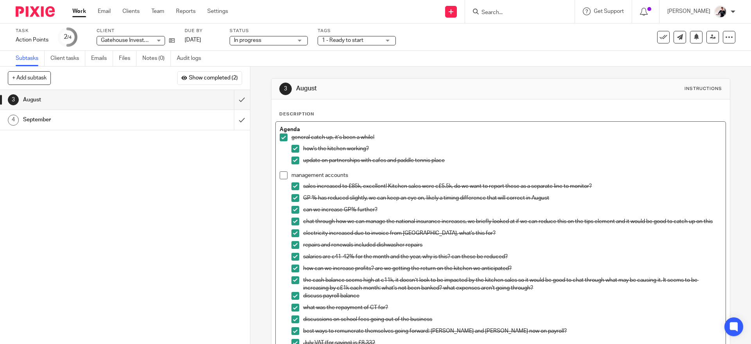
click at [280, 176] on span at bounding box center [284, 175] width 8 height 8
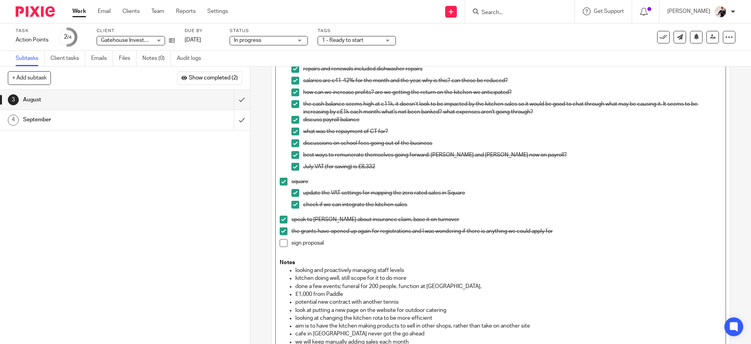
scroll to position [325, 0]
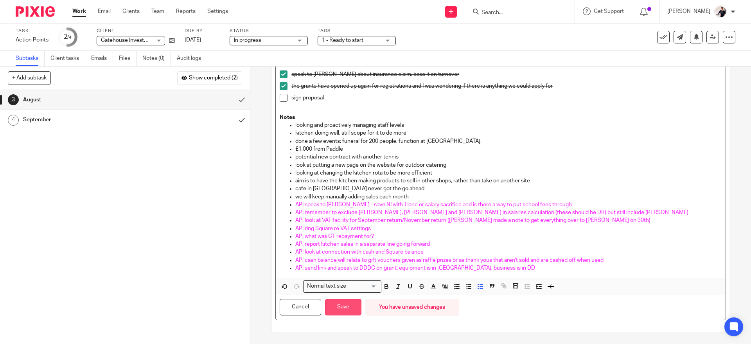
click at [347, 308] on button "Save" at bounding box center [343, 307] width 36 height 17
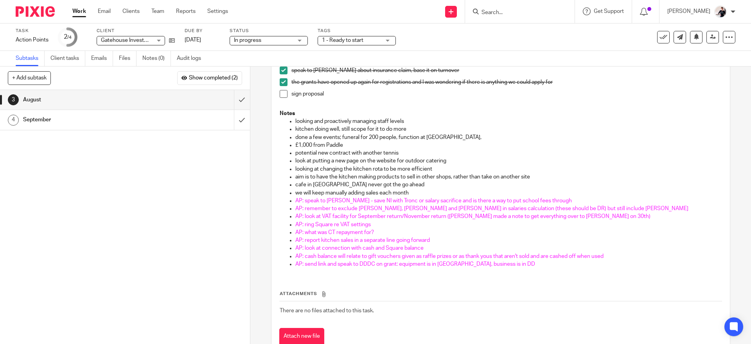
click at [280, 98] on span at bounding box center [284, 94] width 8 height 8
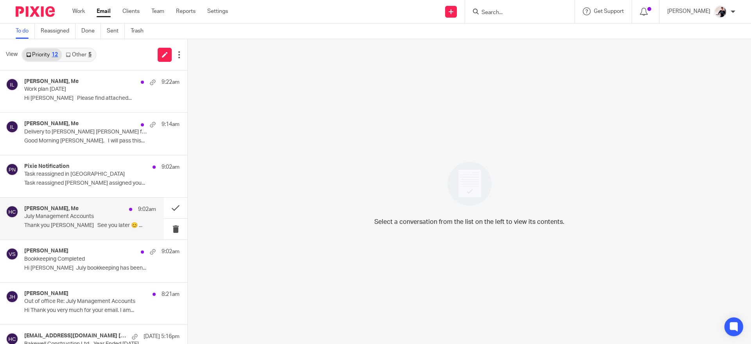
click at [97, 225] on p "Thank you Helen See you later 😊 ..." at bounding box center [90, 225] width 132 height 7
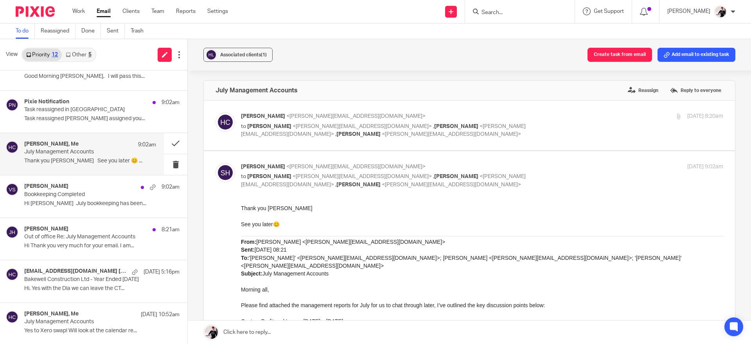
scroll to position [97, 0]
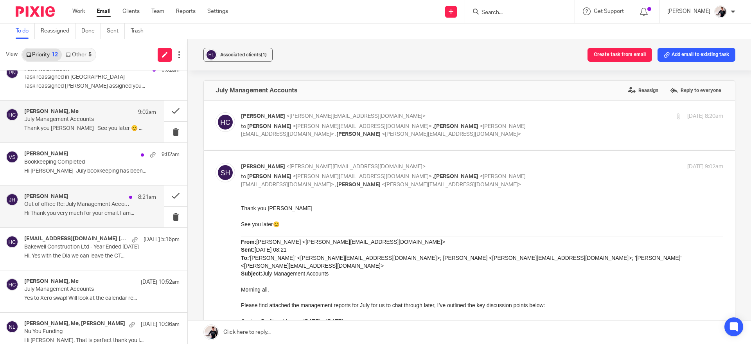
click at [105, 201] on p "Out of office Re: July Management Accounts" at bounding box center [77, 204] width 106 height 7
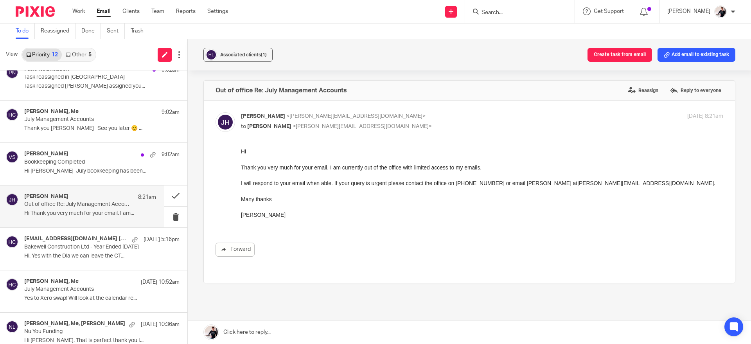
scroll to position [0, 0]
click at [164, 197] on button at bounding box center [175, 195] width 23 height 21
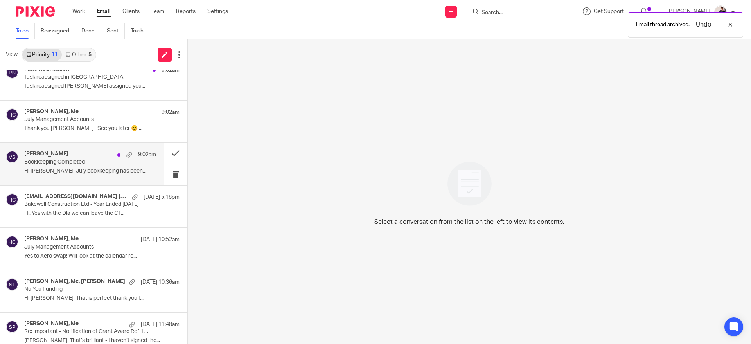
click at [101, 168] on p "Hi [PERSON_NAME] July bookkeeping has been..." at bounding box center [90, 171] width 132 height 7
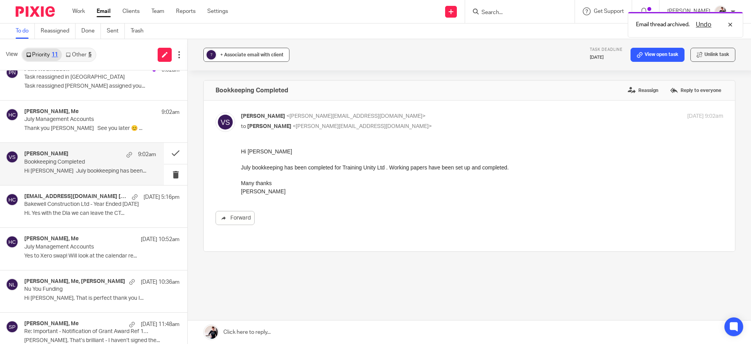
click at [251, 58] on div "+ Associate email with client" at bounding box center [251, 55] width 63 height 8
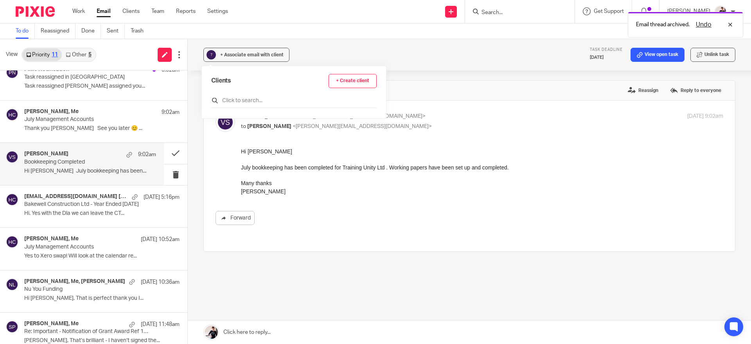
click at [304, 103] on input "text" at bounding box center [293, 101] width 165 height 8
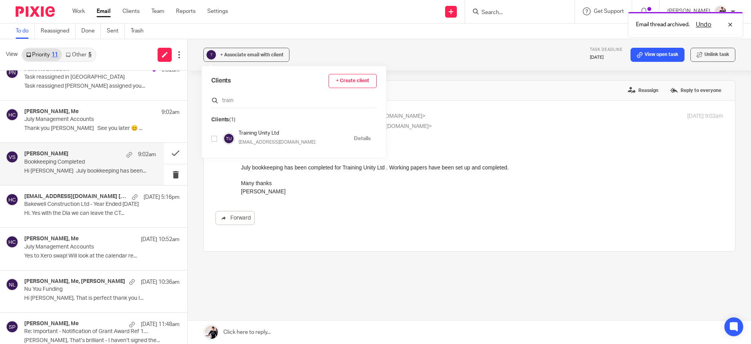
type input "train"
click at [212, 138] on input "checkbox" at bounding box center [214, 139] width 6 height 6
checkbox input "true"
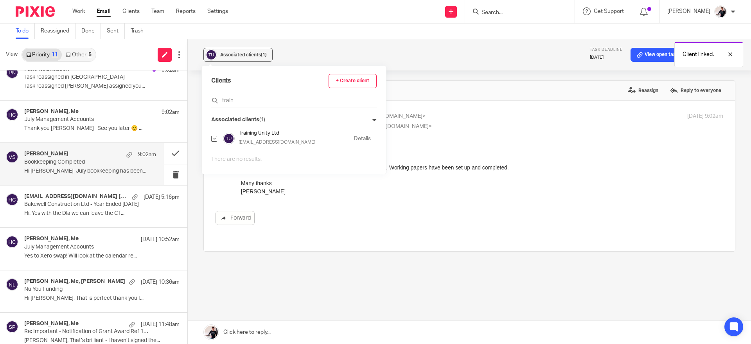
click at [651, 56] on div "Email thread archived. Undo Client linked." at bounding box center [559, 37] width 368 height 59
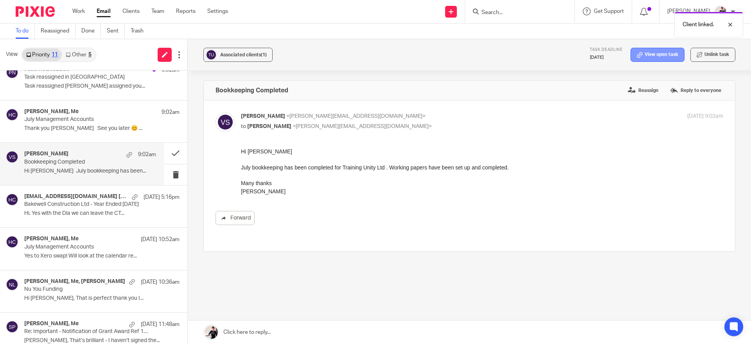
click at [656, 59] on link "View open task" at bounding box center [657, 55] width 54 height 14
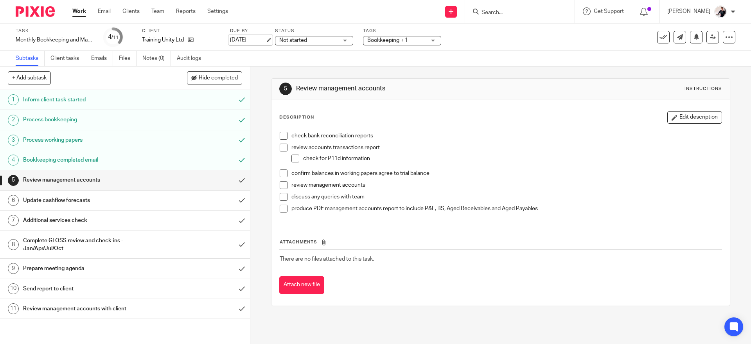
click at [244, 37] on link "[DATE]" at bounding box center [247, 40] width 35 height 8
click at [107, 13] on link "Email" at bounding box center [104, 11] width 13 height 8
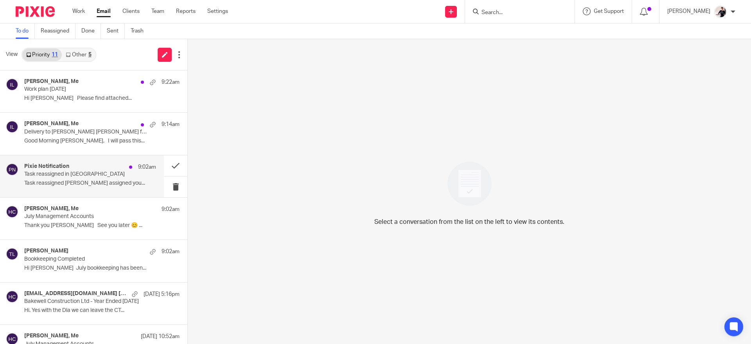
click at [105, 176] on p "Task reassigned in [GEOGRAPHIC_DATA]" at bounding box center [77, 174] width 106 height 7
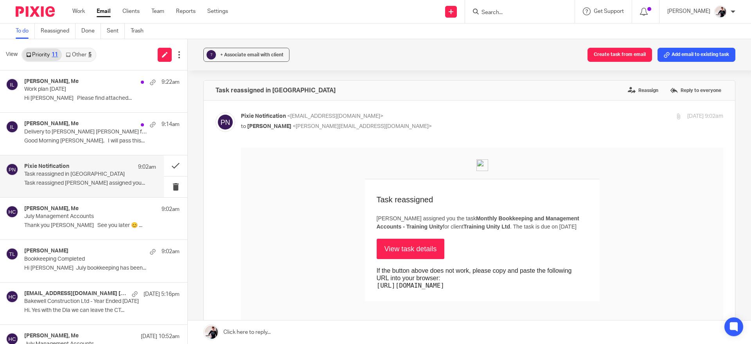
click at [417, 258] on link "View task details" at bounding box center [411, 249] width 68 height 20
click at [164, 167] on button at bounding box center [175, 165] width 23 height 21
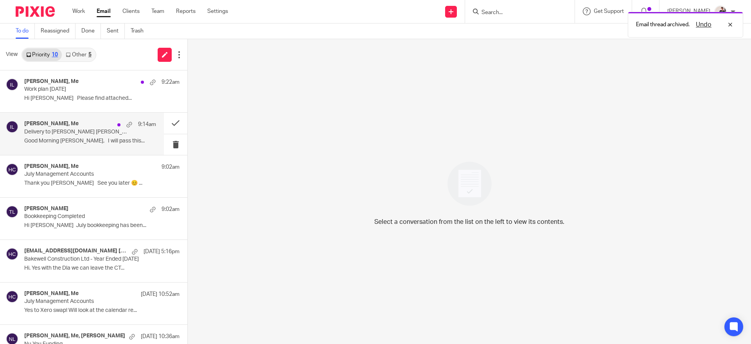
click at [106, 126] on div "Natalie Maw, Me 9:14am" at bounding box center [90, 124] width 132 height 8
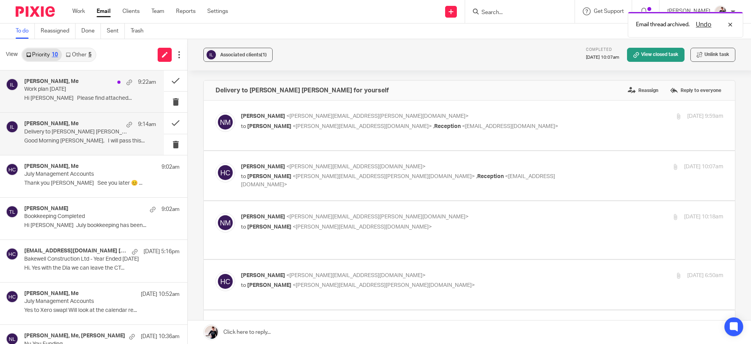
click at [97, 89] on p "Work plan April 2025" at bounding box center [77, 89] width 106 height 7
click at [81, 55] on link "Other 5" at bounding box center [78, 54] width 33 height 13
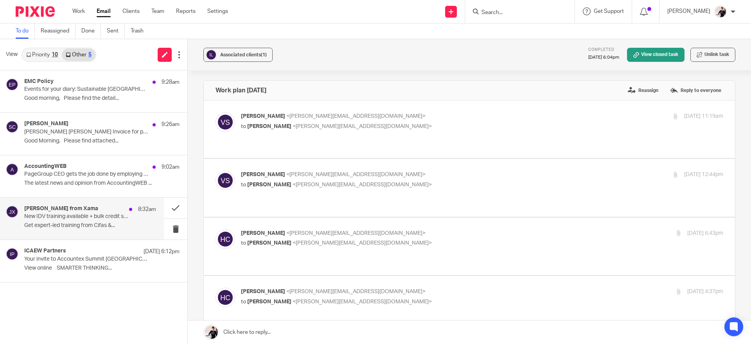
click at [92, 225] on p "Get expert-led training from Cifas &..." at bounding box center [90, 225] width 132 height 7
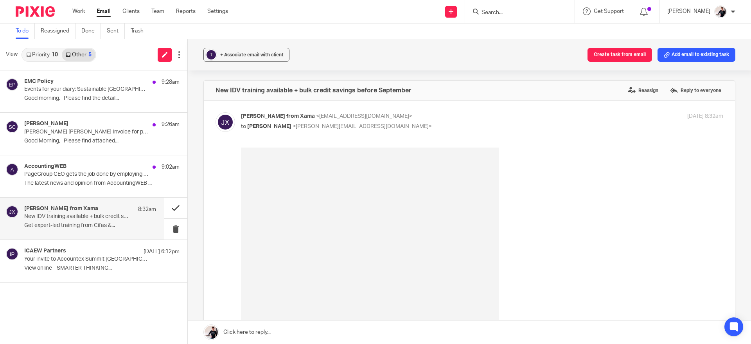
click at [176, 208] on button at bounding box center [175, 208] width 23 height 21
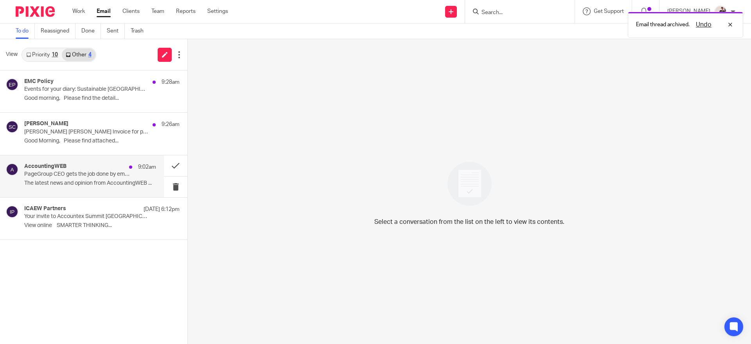
click at [99, 180] on p "The latest news and opinion from AccountingWEB ..." at bounding box center [90, 183] width 132 height 7
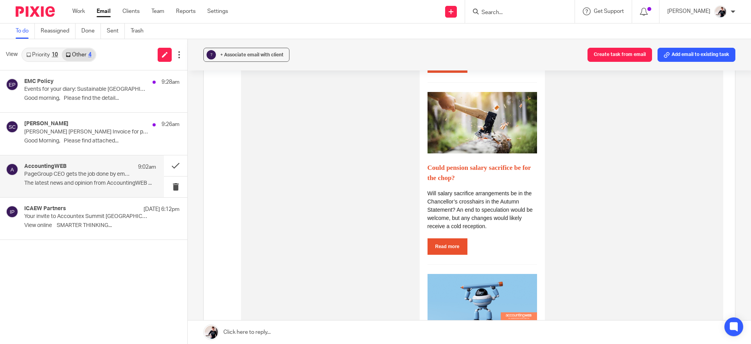
scroll to position [387, 0]
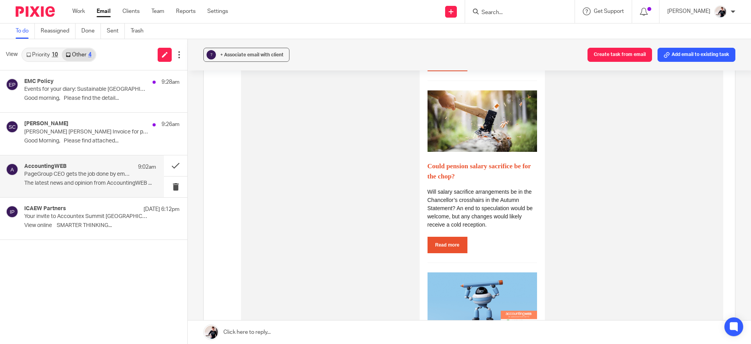
click at [448, 242] on link "Read more" at bounding box center [447, 245] width 40 height 16
click at [106, 132] on p "Hart Shaw Invoice for payment" at bounding box center [77, 132] width 106 height 7
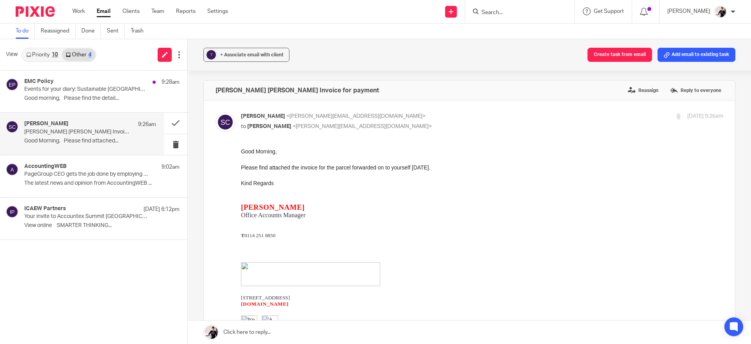
scroll to position [0, 0]
click at [254, 53] on span "+ Associate email with client" at bounding box center [251, 54] width 63 height 5
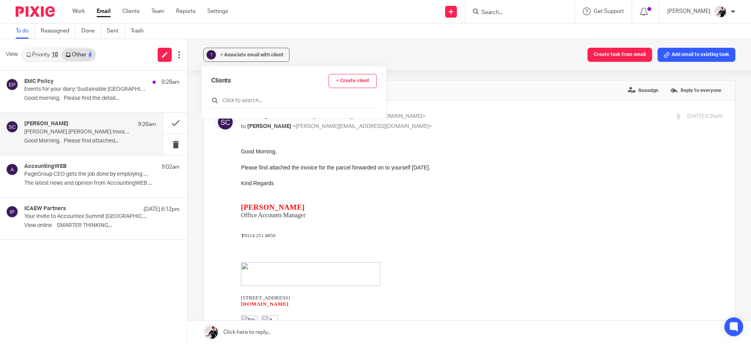
click at [280, 103] on input "text" at bounding box center [293, 101] width 165 height 8
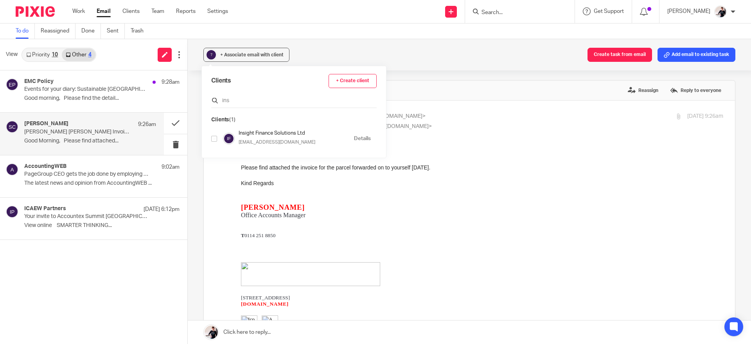
type input "ins"
click at [213, 141] on input "checkbox" at bounding box center [214, 139] width 6 height 6
checkbox input "true"
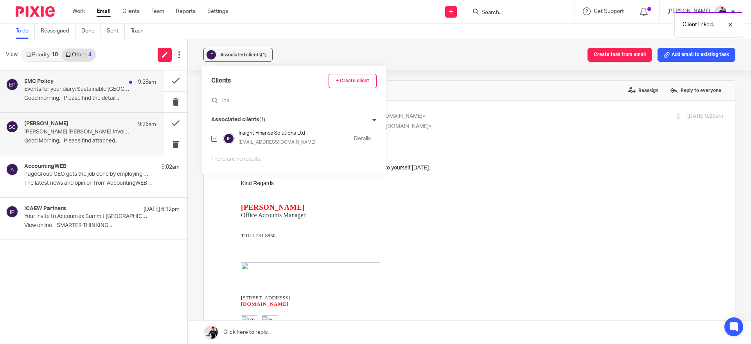
click at [127, 95] on p "Good morning, Please find the detail..." at bounding box center [90, 98] width 132 height 7
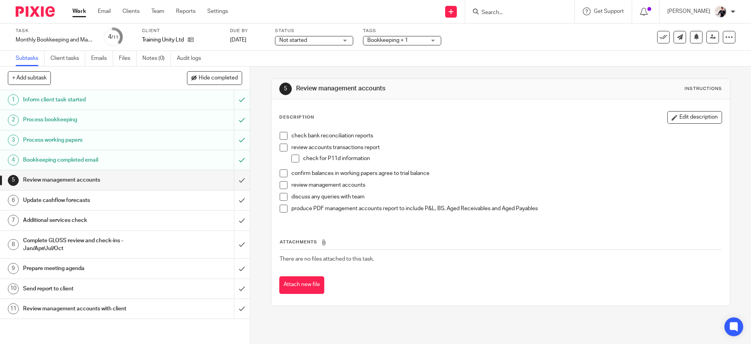
click at [79, 11] on link "Work" at bounding box center [79, 11] width 14 height 8
